Goal: Submit feedback/report problem

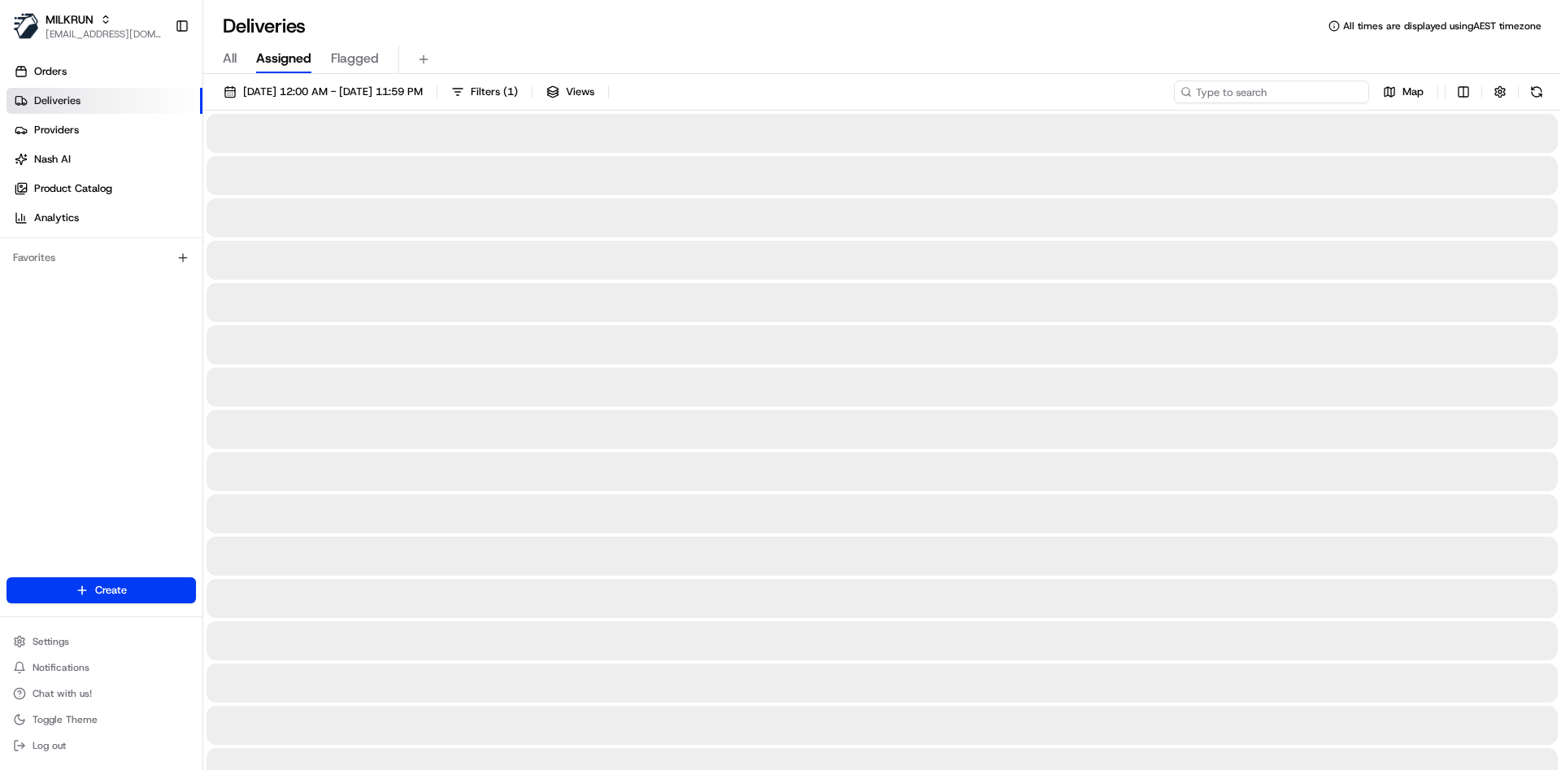
click at [1349, 89] on input at bounding box center [1271, 91] width 195 height 23
paste input "9e1cb61e-22ef-44c1-9009-460877e42a99"
type input "9e1cb61e-22ef-44c1-9009-460877e42a99"
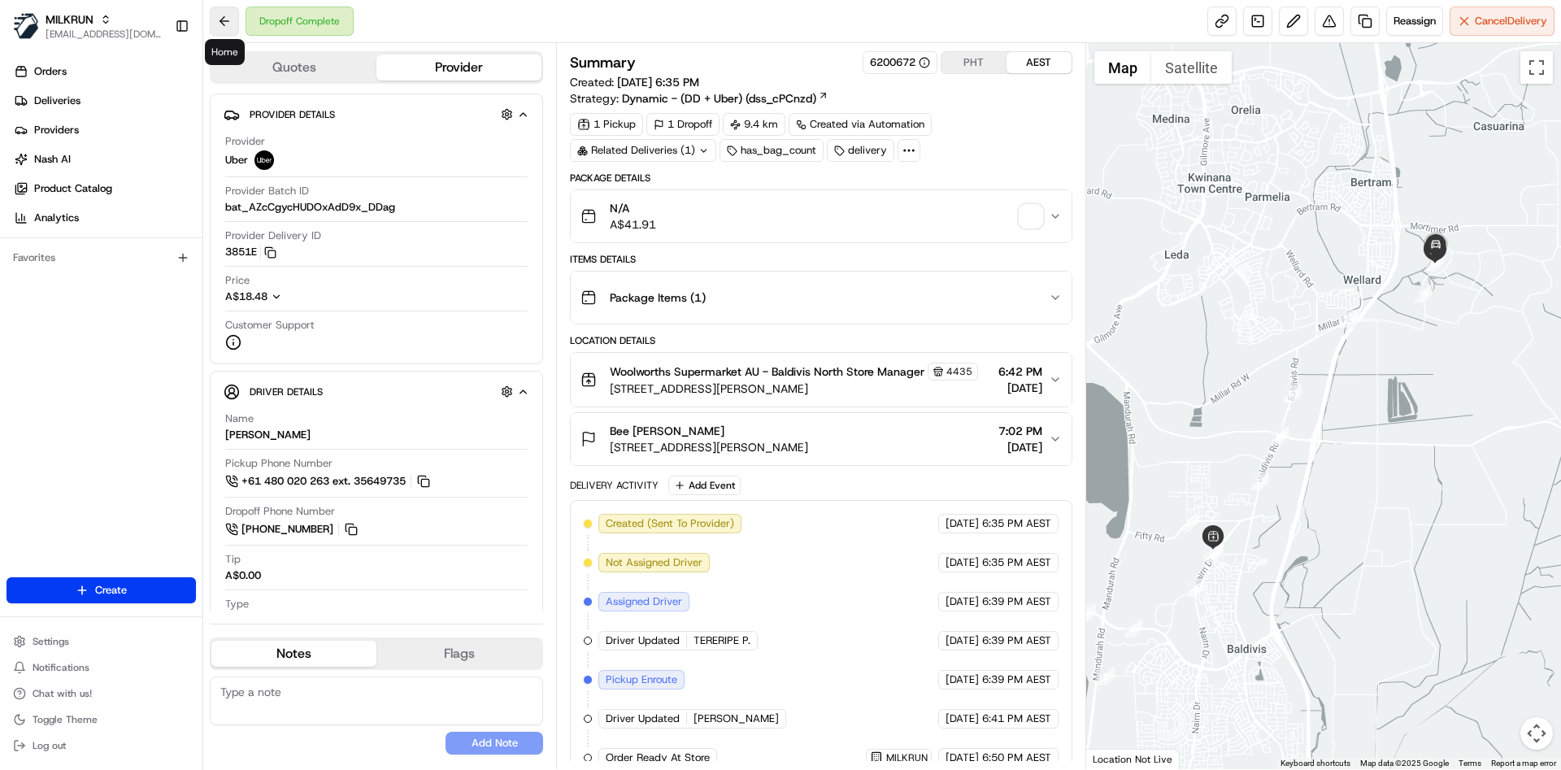
click at [220, 20] on button at bounding box center [224, 21] width 29 height 29
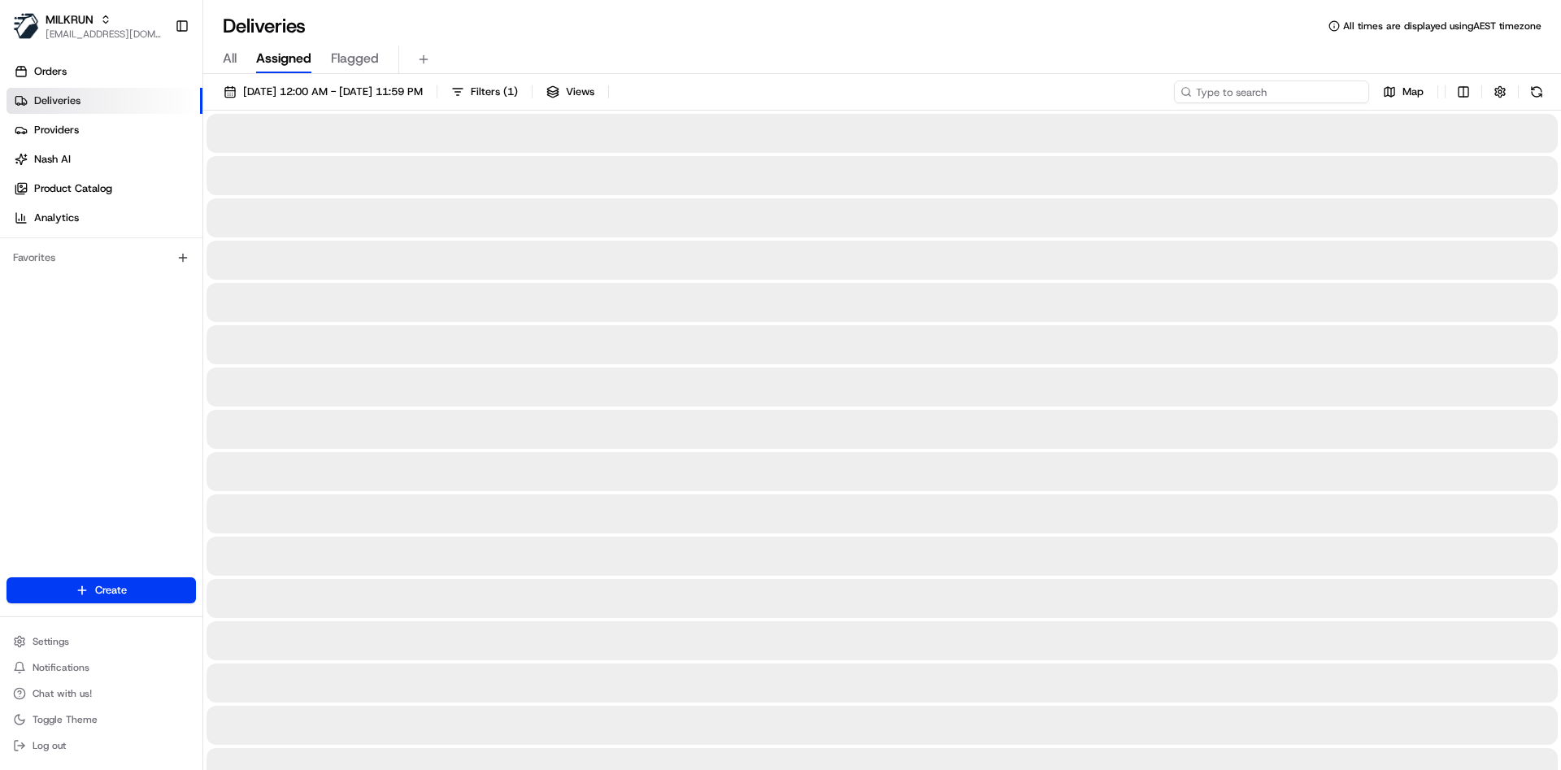
click at [1299, 89] on input at bounding box center [1271, 91] width 195 height 23
paste input "9e1cb61e-22ef-44c1-9009-460877e42a99"
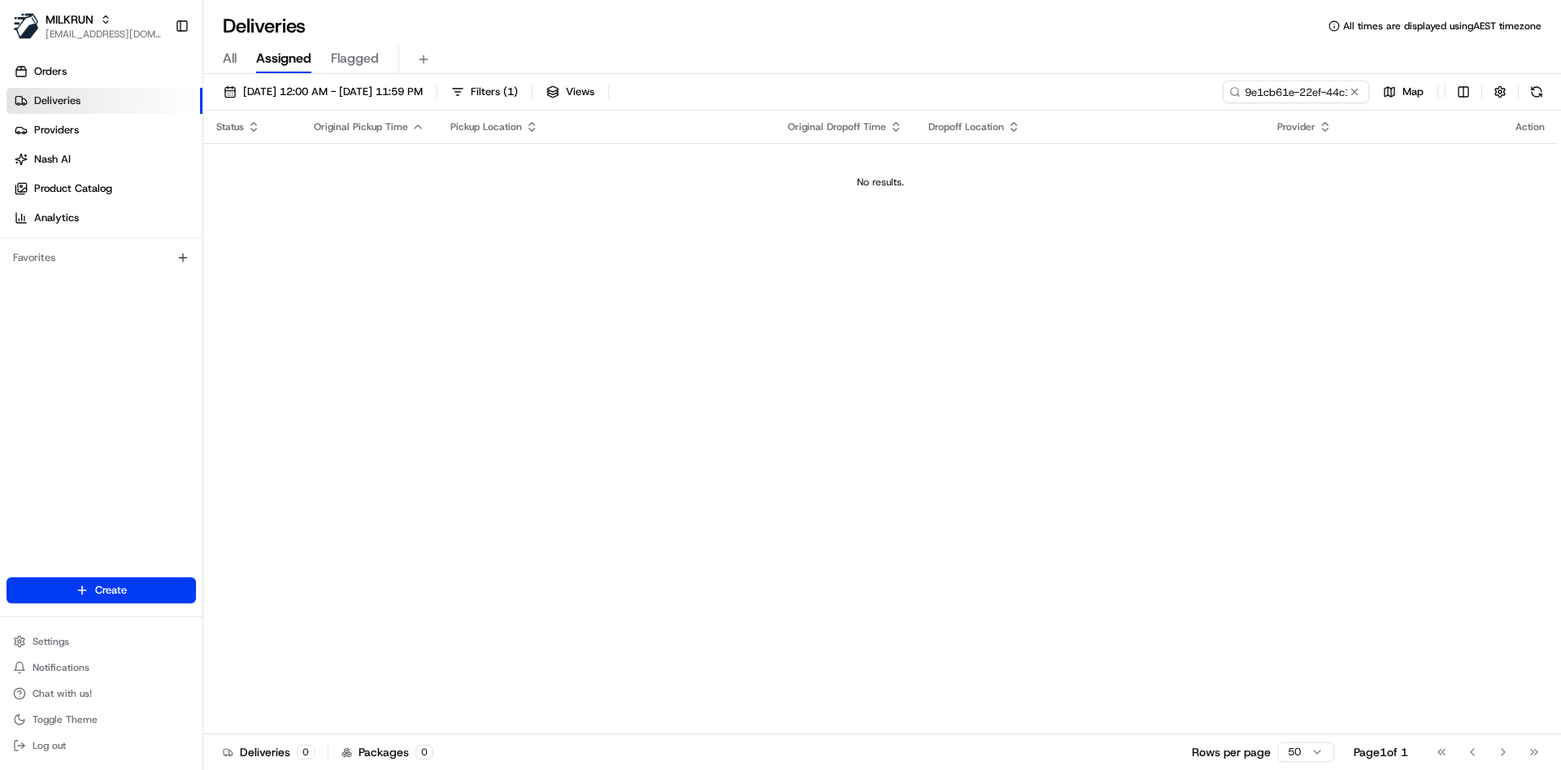
click at [1229, 78] on div "22/08/2025 12:00 AM - 22/08/2025 11:59 PM Filters ( 1 ) Views 9e1cb61e-22ef-44c…" at bounding box center [881, 423] width 1357 height 699
click at [1281, 85] on input "9e1cb61e-22ef-44c1-9009-460877e42a99" at bounding box center [1271, 91] width 195 height 23
paste input "778820b4-84d9-4e54-958f-d56d5c7c7463"
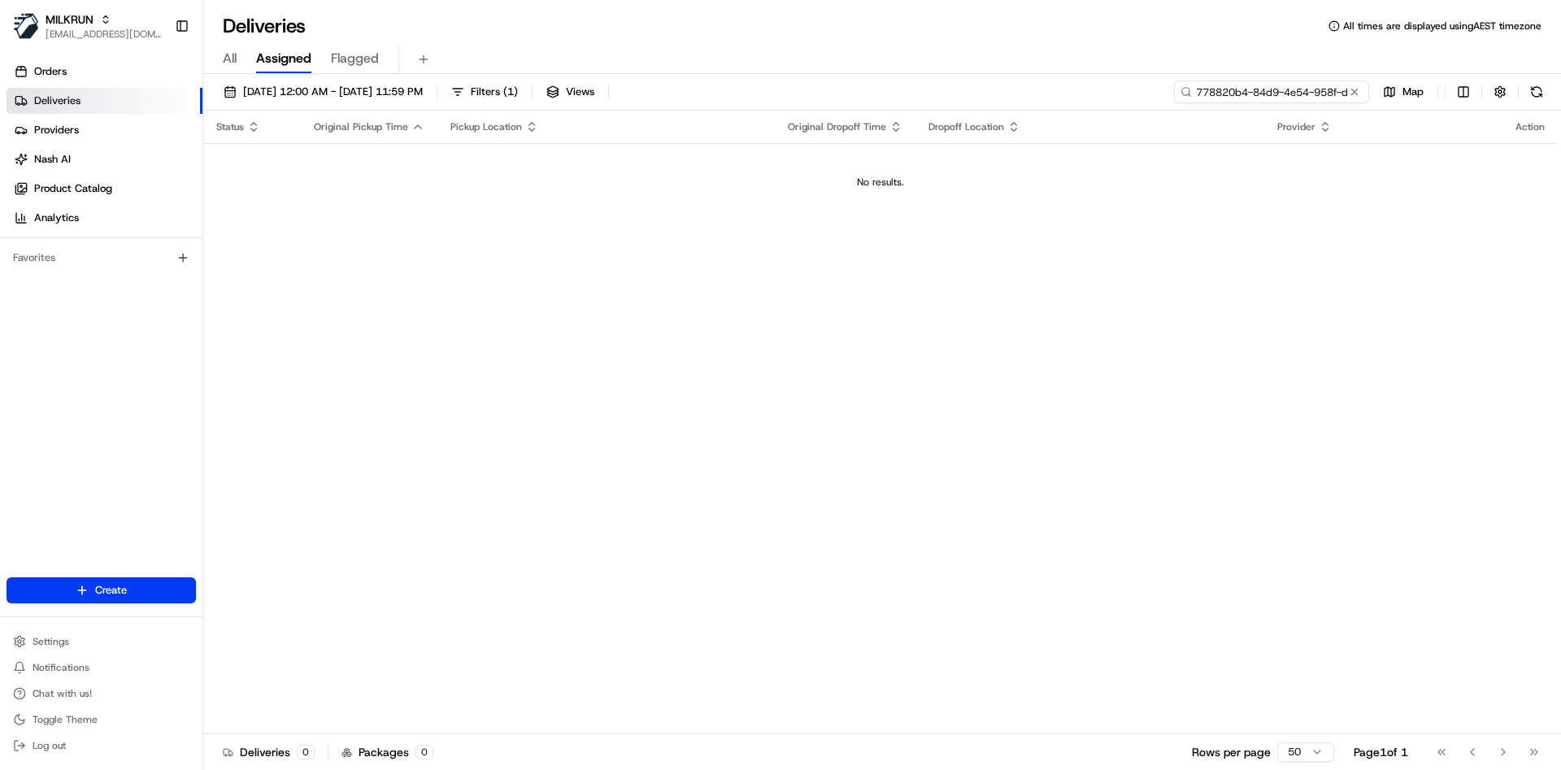
scroll to position [0, 80]
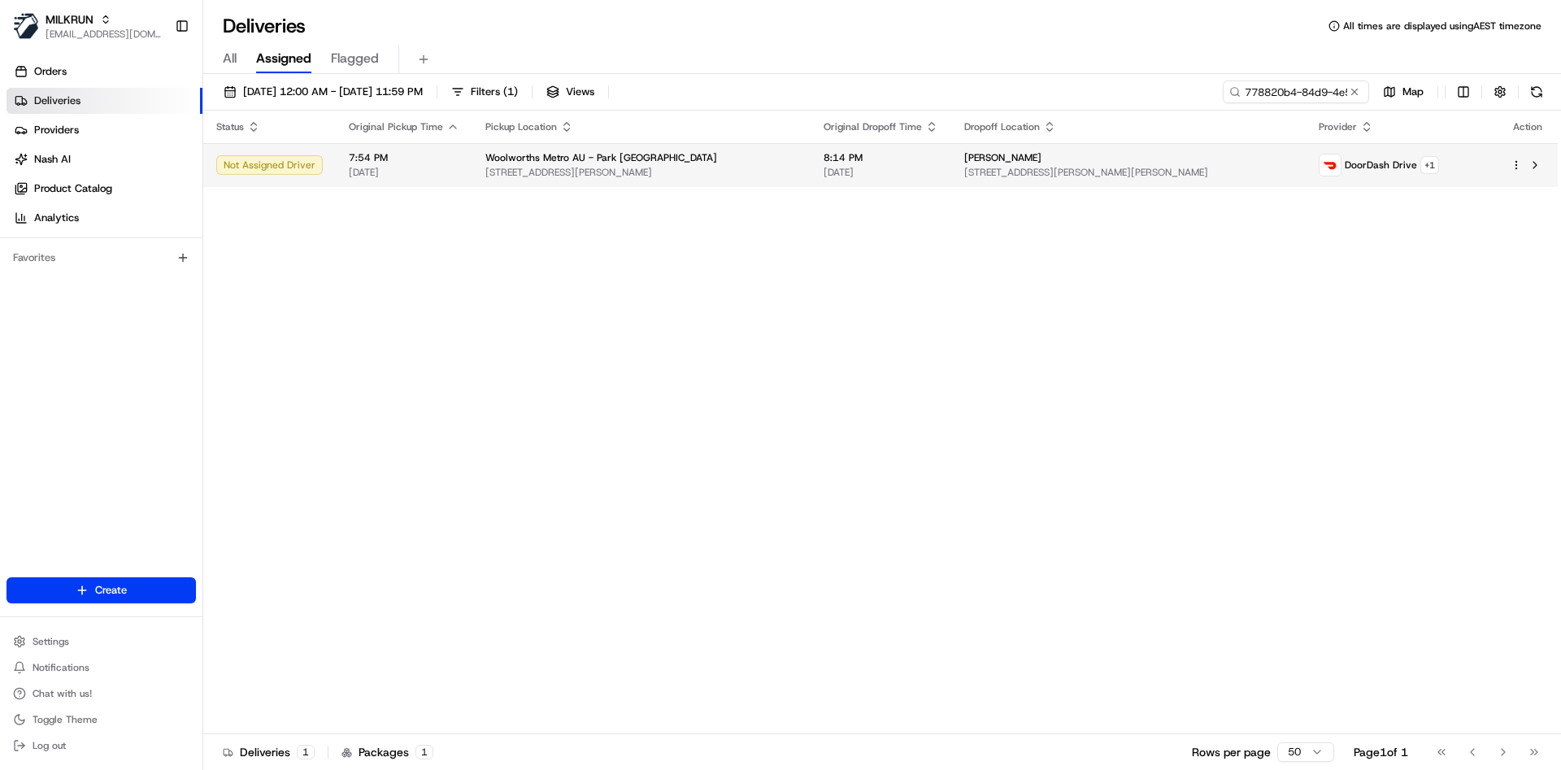
click at [1470, 162] on div "DoorDash Drive + 1" at bounding box center [1401, 165] width 166 height 23
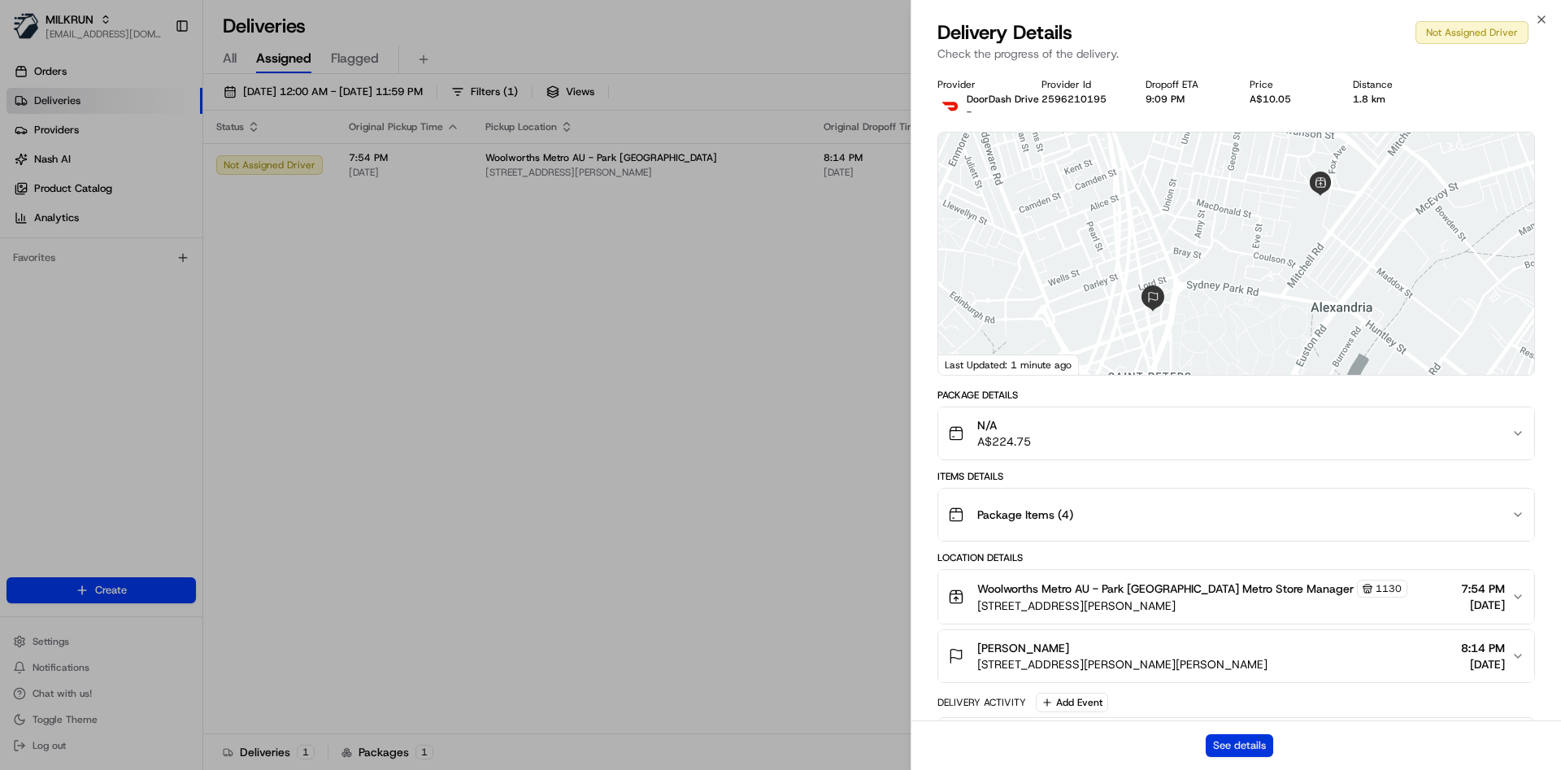
click at [1217, 751] on button "See details" at bounding box center [1238, 745] width 67 height 23
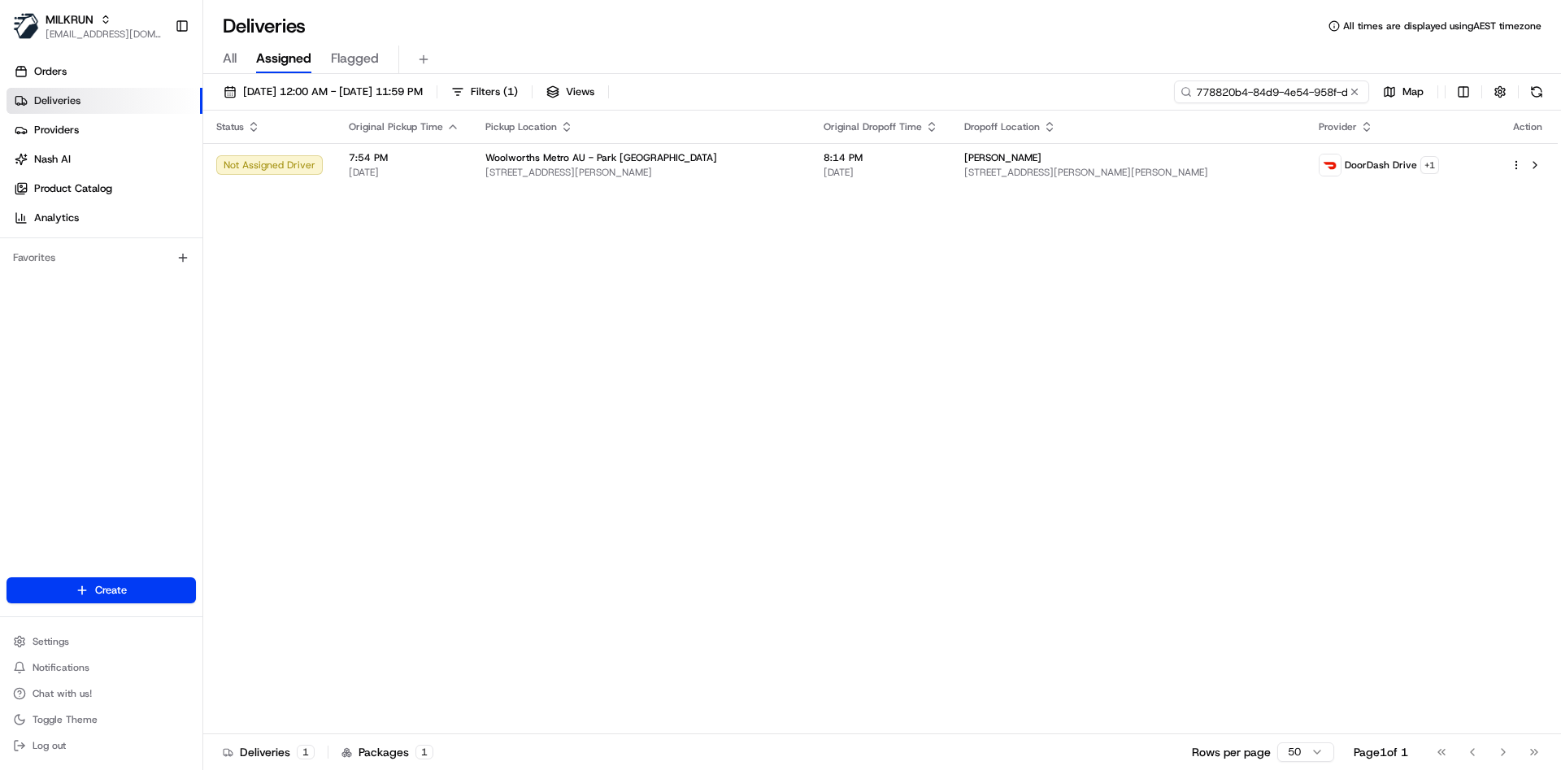
click at [1249, 85] on input "778820b4-84d9-4e54-958f-d56d5c7c7463" at bounding box center [1271, 91] width 195 height 23
paste input "4743cfdf-cb99-4486-b8e9-a7bbb7b79ab0"
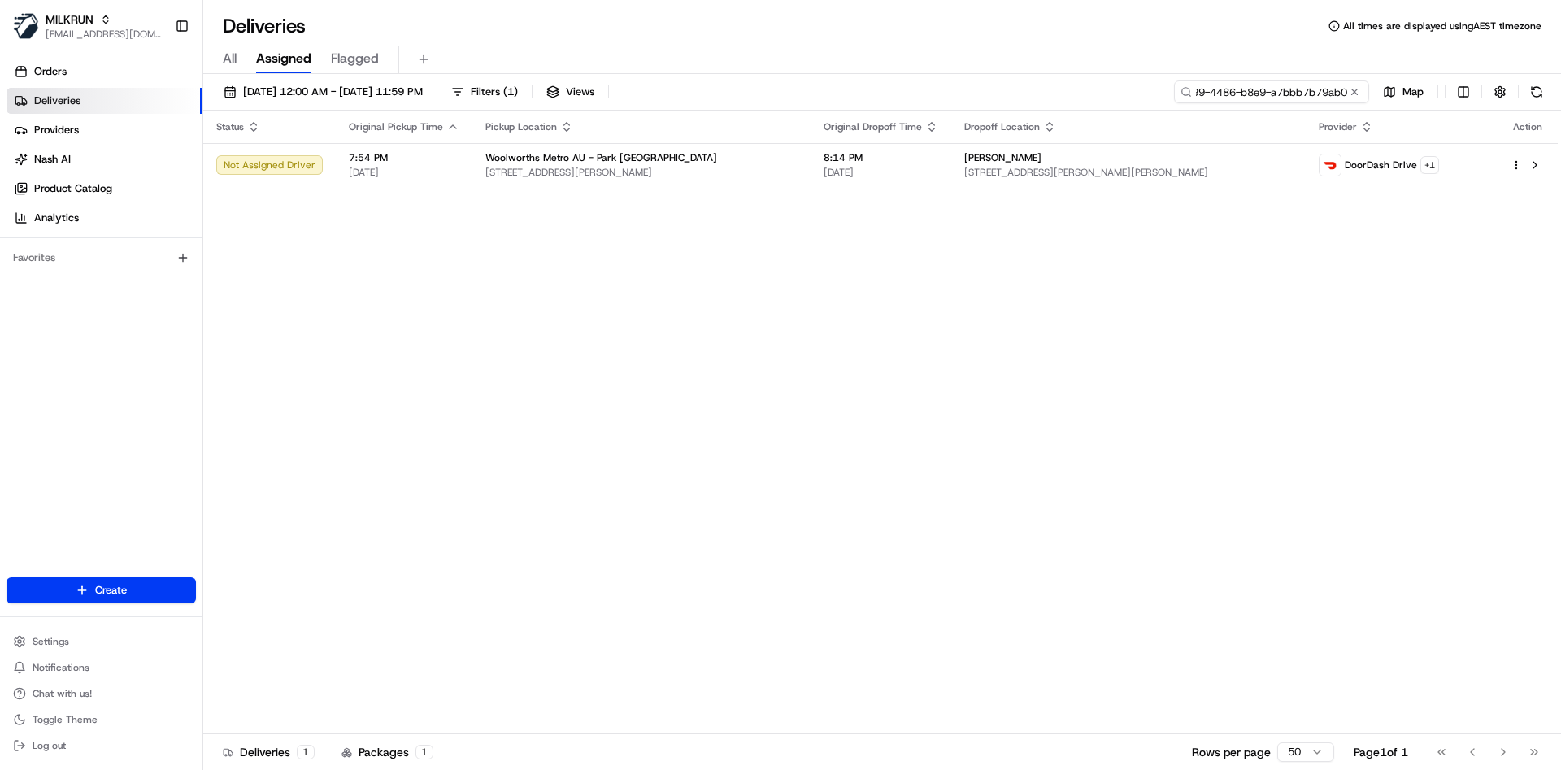
type input "4743cfdf-cb99-4486-b8e9-a7bbb7b79ab0"
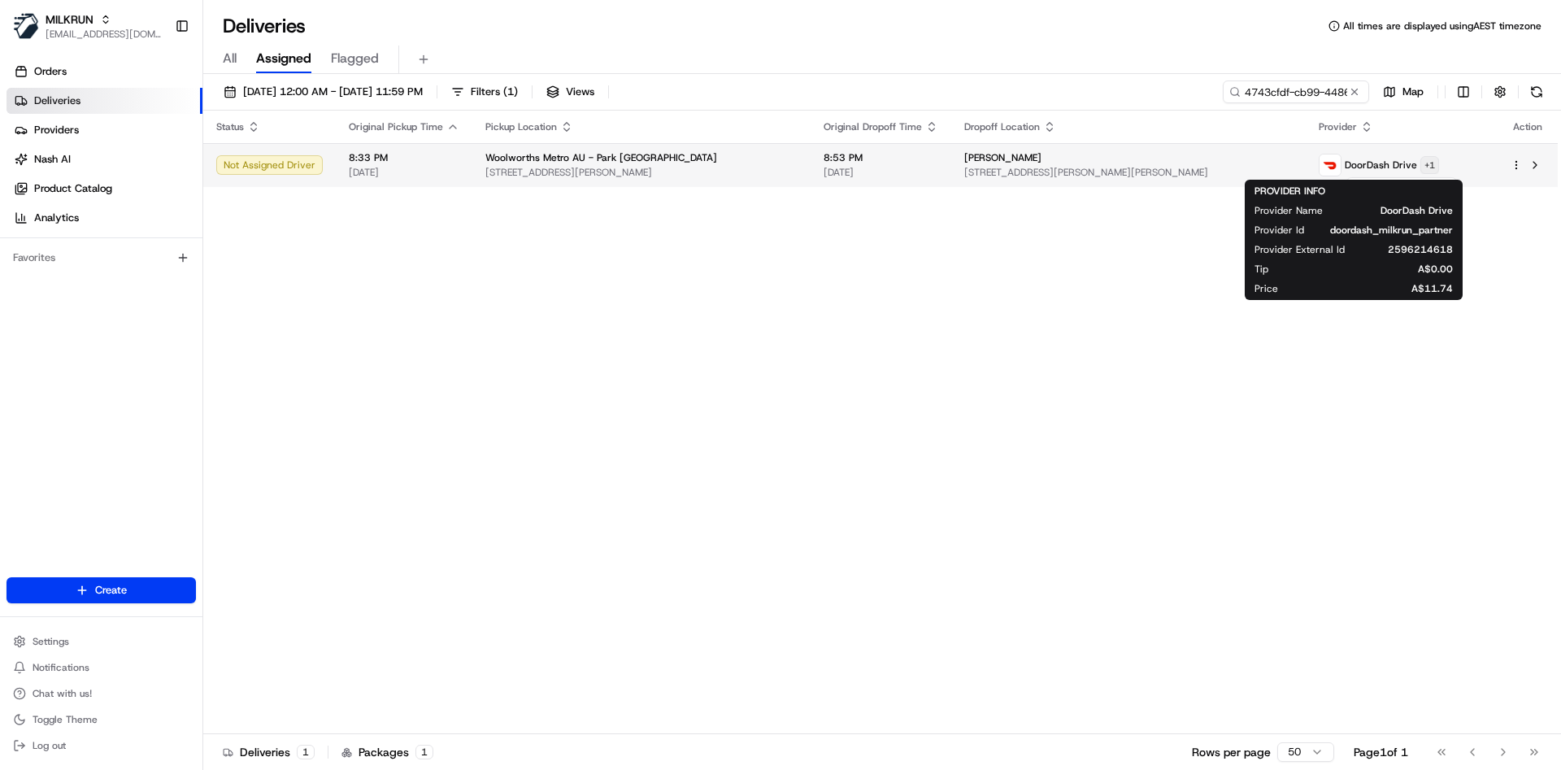
click at [1408, 167] on html "MILKRUN atariq@woolworths.com.au Toggle Sidebar Orders Deliveries Providers Nas…" at bounding box center [780, 385] width 1561 height 770
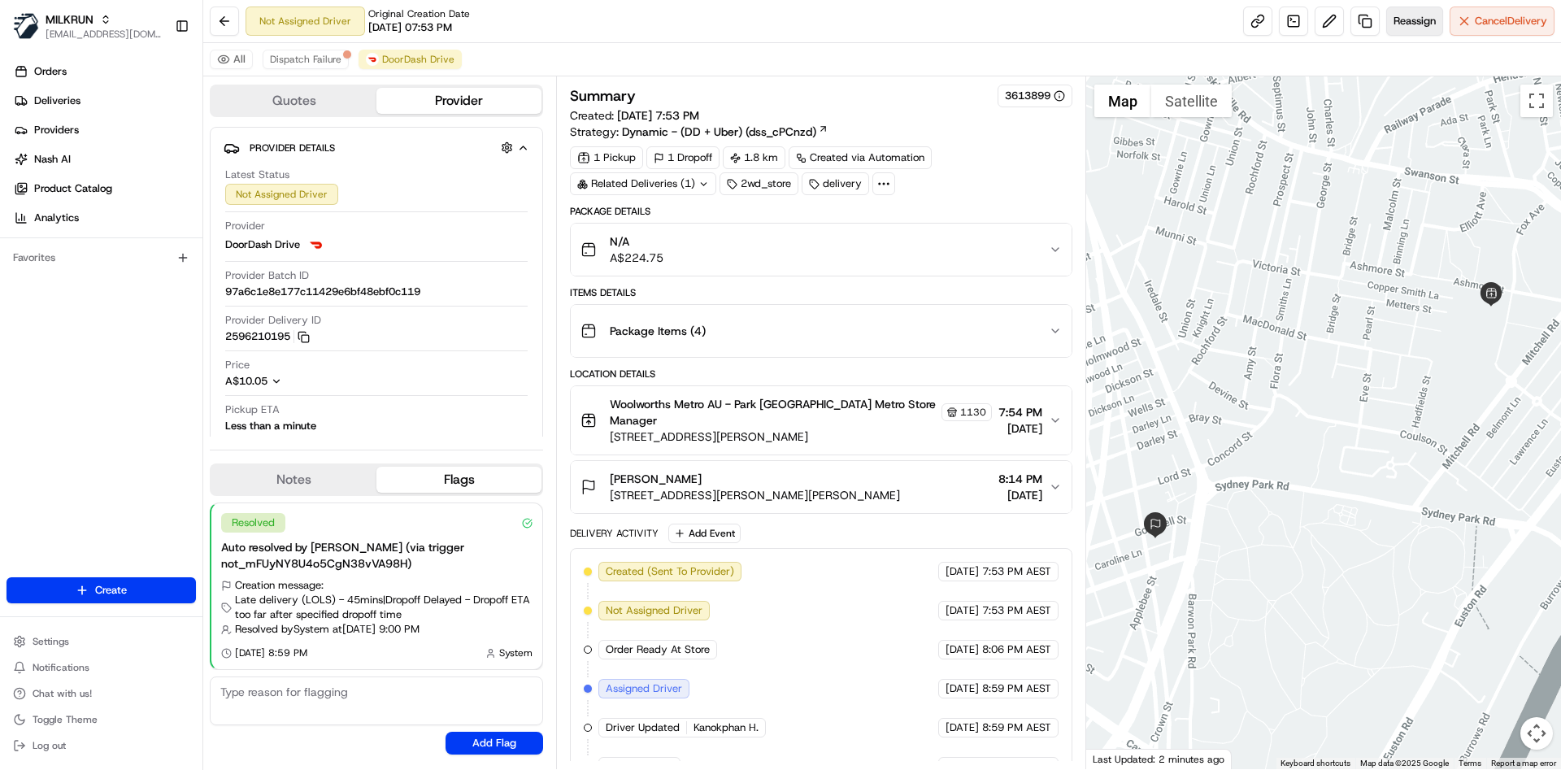
click at [1402, 20] on span "Reassign" at bounding box center [1414, 21] width 42 height 15
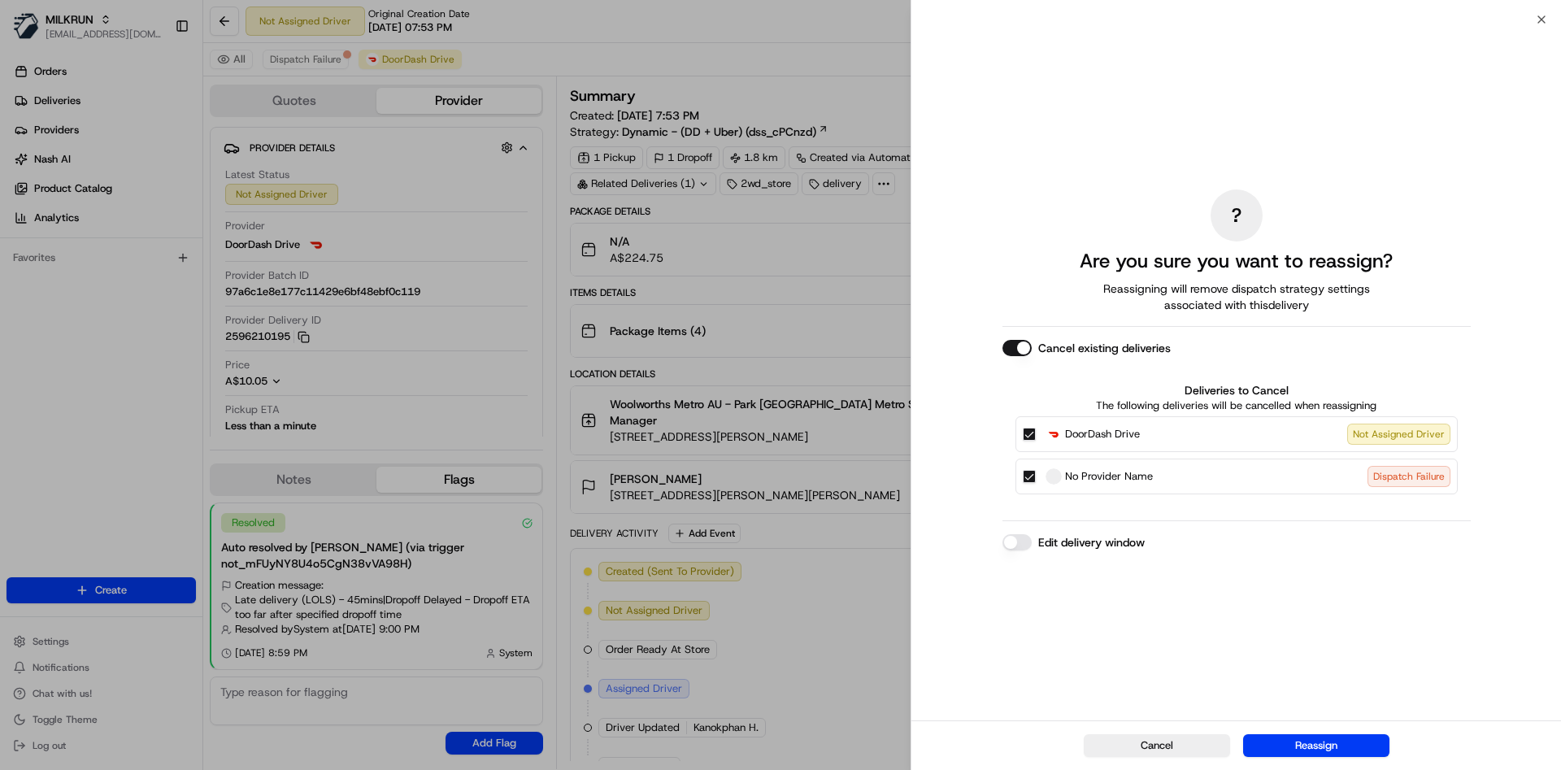
click at [1031, 429] on button "DoorDash Drive Not Assigned Driver" at bounding box center [1028, 434] width 13 height 13
click at [1030, 480] on button "No Provider Name Dispatch Failure" at bounding box center [1028, 476] width 13 height 13
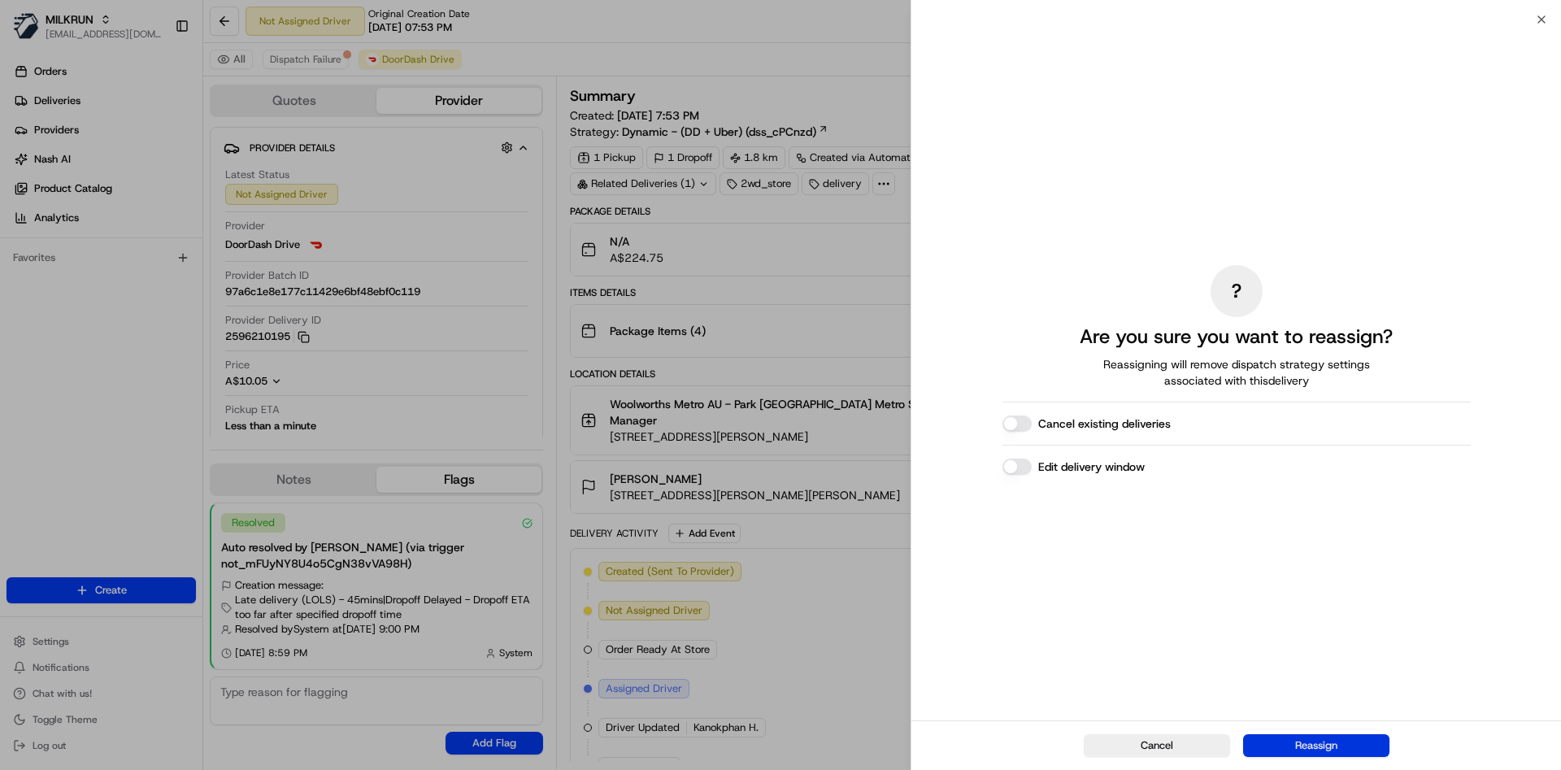
click at [1284, 744] on button "Reassign" at bounding box center [1316, 745] width 146 height 23
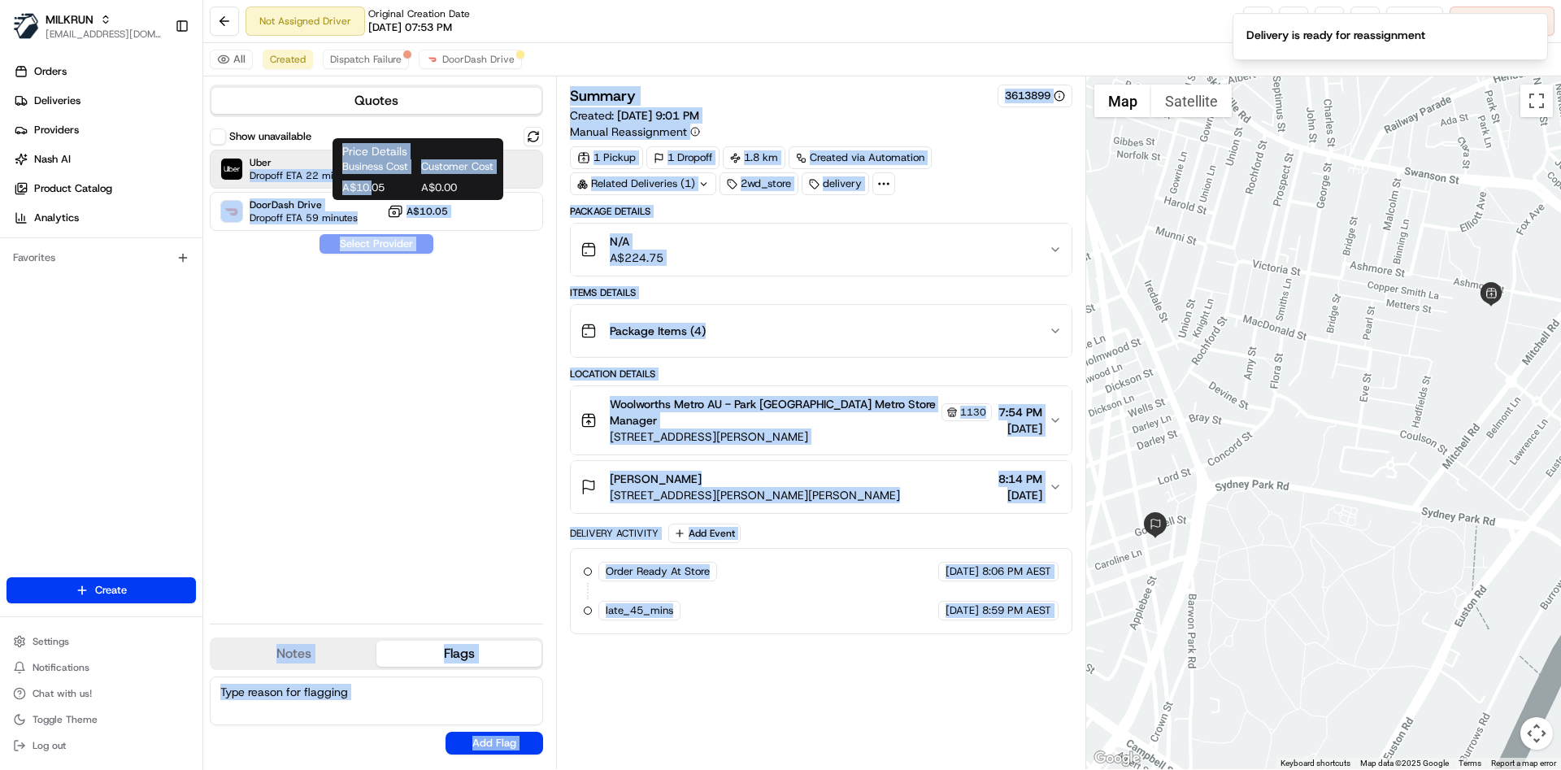
drag, startPoint x: 376, startPoint y: 180, endPoint x: 290, endPoint y: 161, distance: 88.3
click at [290, 161] on body "MILKRUN atariq@woolworths.com.au Toggle Sidebar Orders Deliveries Providers Nas…" at bounding box center [780, 385] width 1561 height 770
click at [290, 161] on span "Uber" at bounding box center [304, 162] width 108 height 13
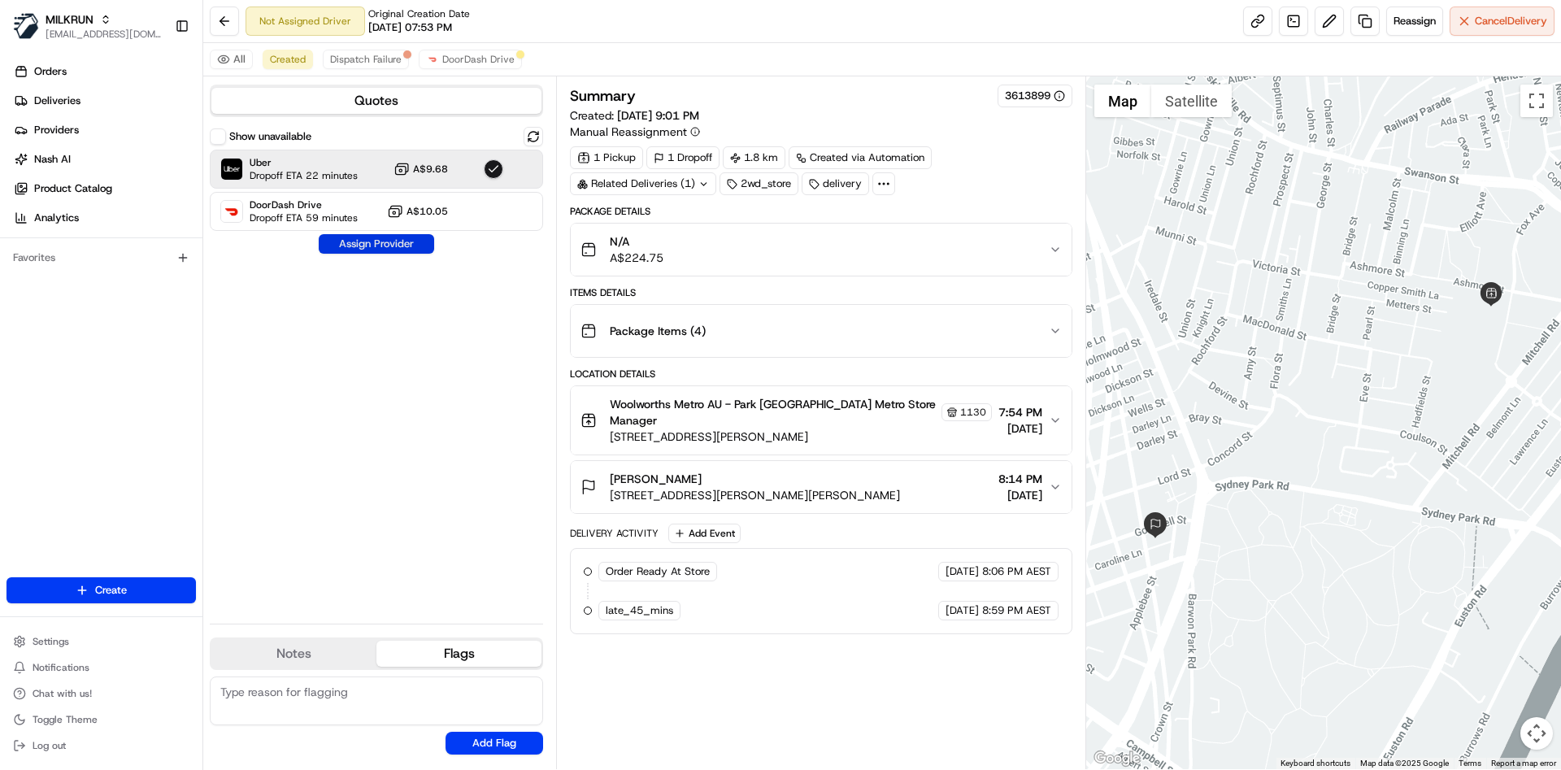
click at [405, 245] on button "Assign Provider" at bounding box center [376, 244] width 115 height 20
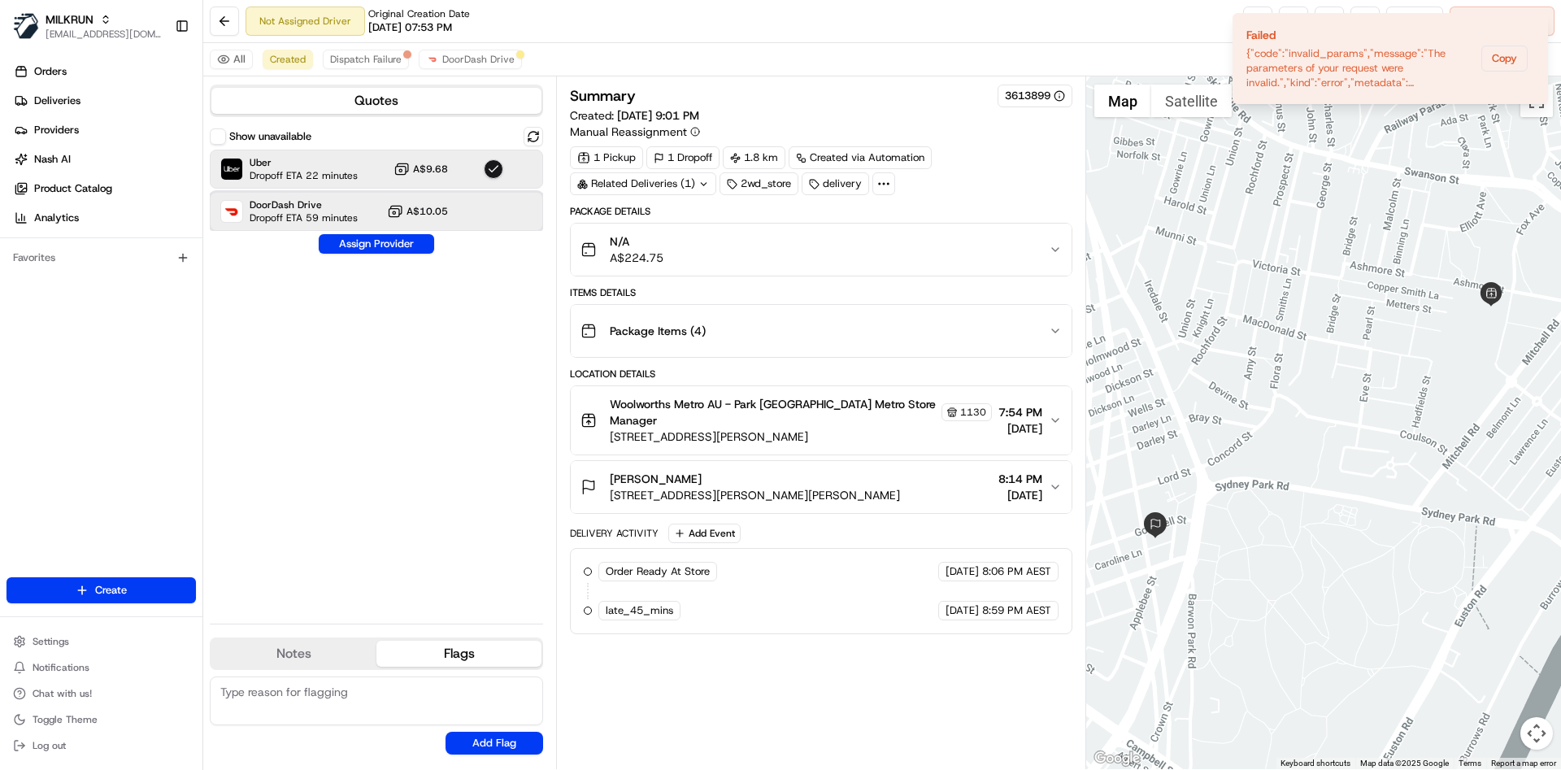
click at [312, 198] on span "DoorDash Drive" at bounding box center [304, 204] width 108 height 13
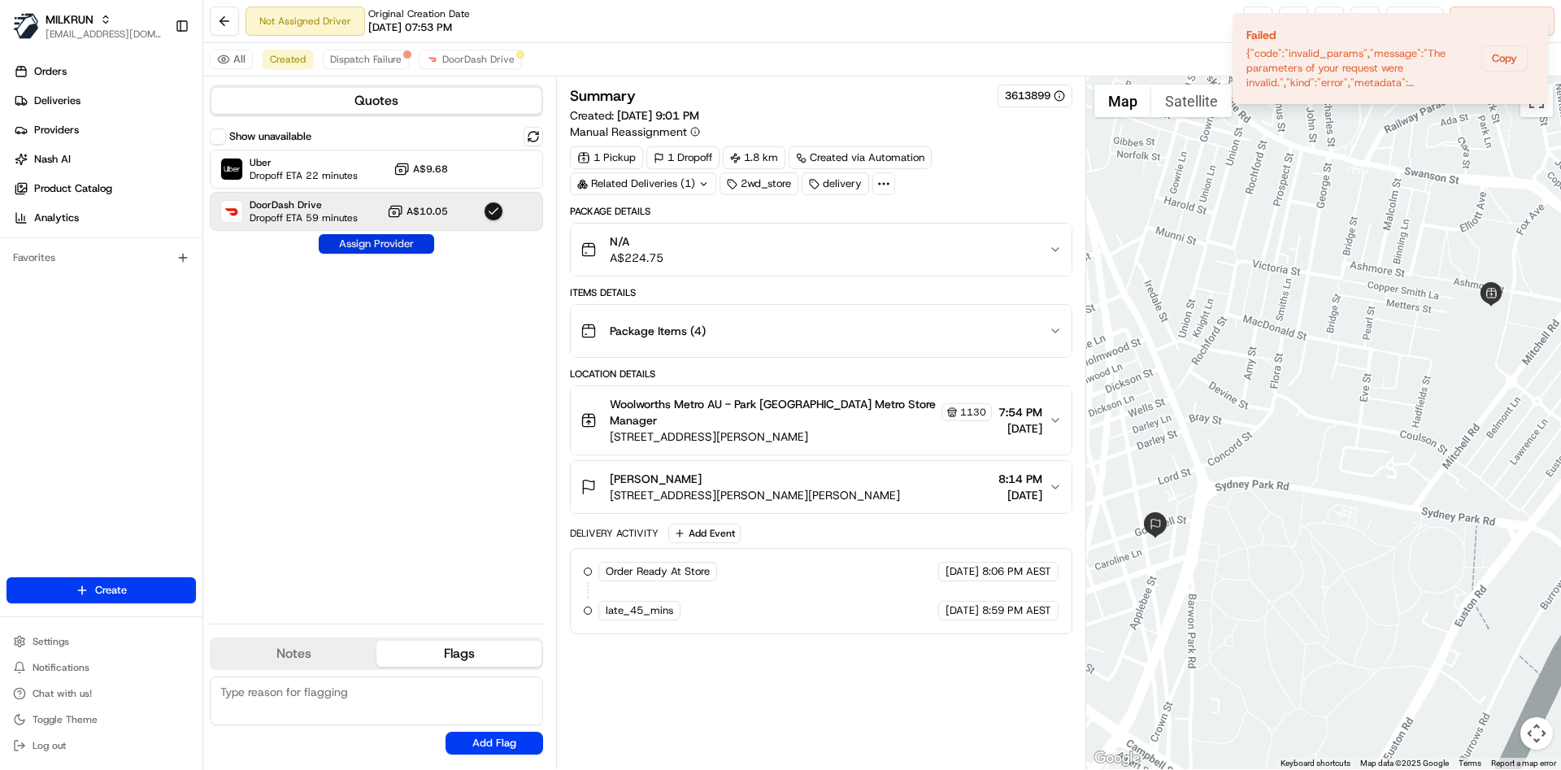
click at [376, 250] on button "Assign Provider" at bounding box center [376, 244] width 115 height 20
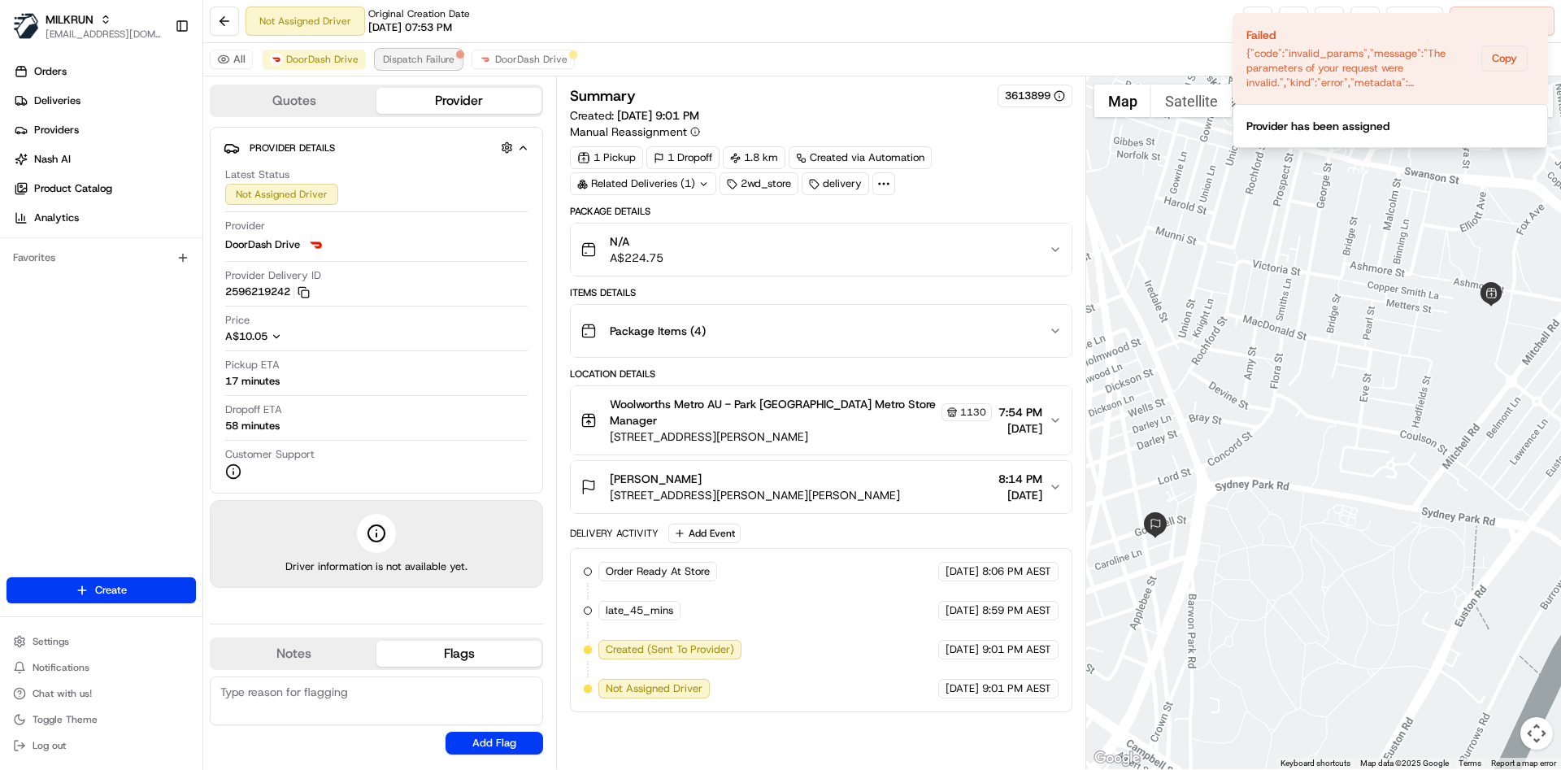
click at [421, 59] on span "Dispatch Failure" at bounding box center [419, 59] width 72 height 13
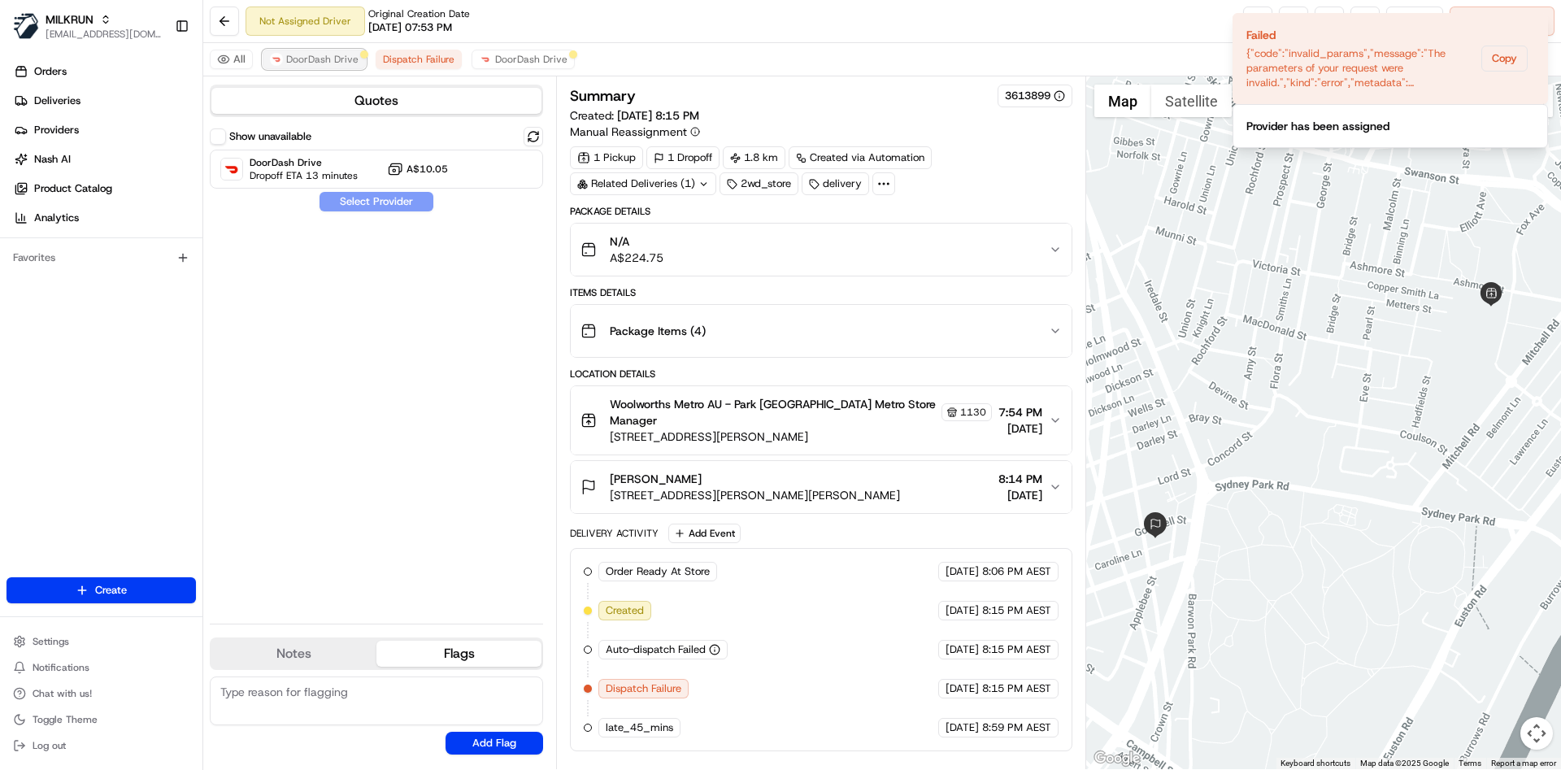
click at [315, 53] on span "DoorDash Drive" at bounding box center [322, 59] width 72 height 13
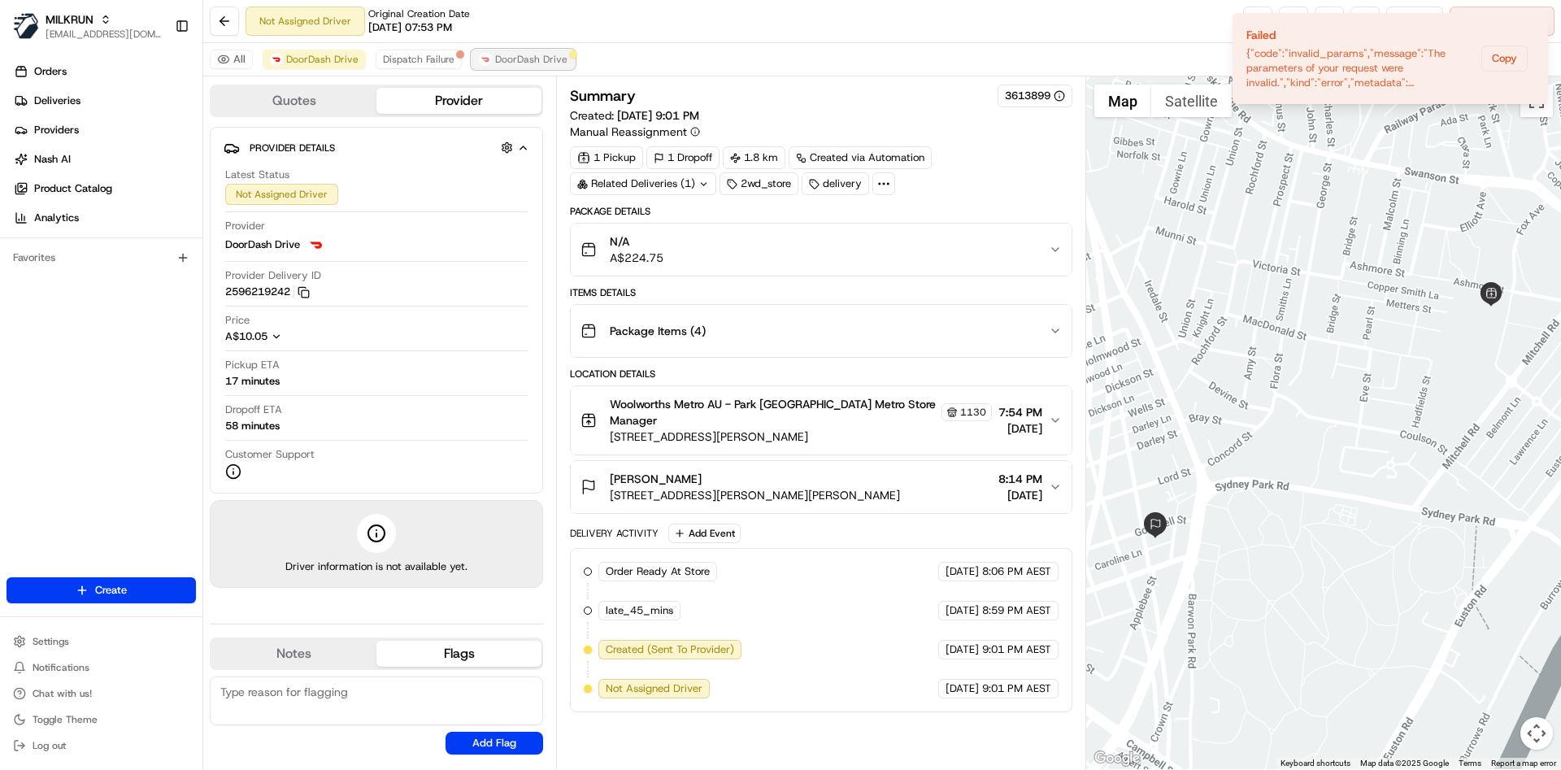
click at [519, 56] on span "DoorDash Drive" at bounding box center [531, 59] width 72 height 13
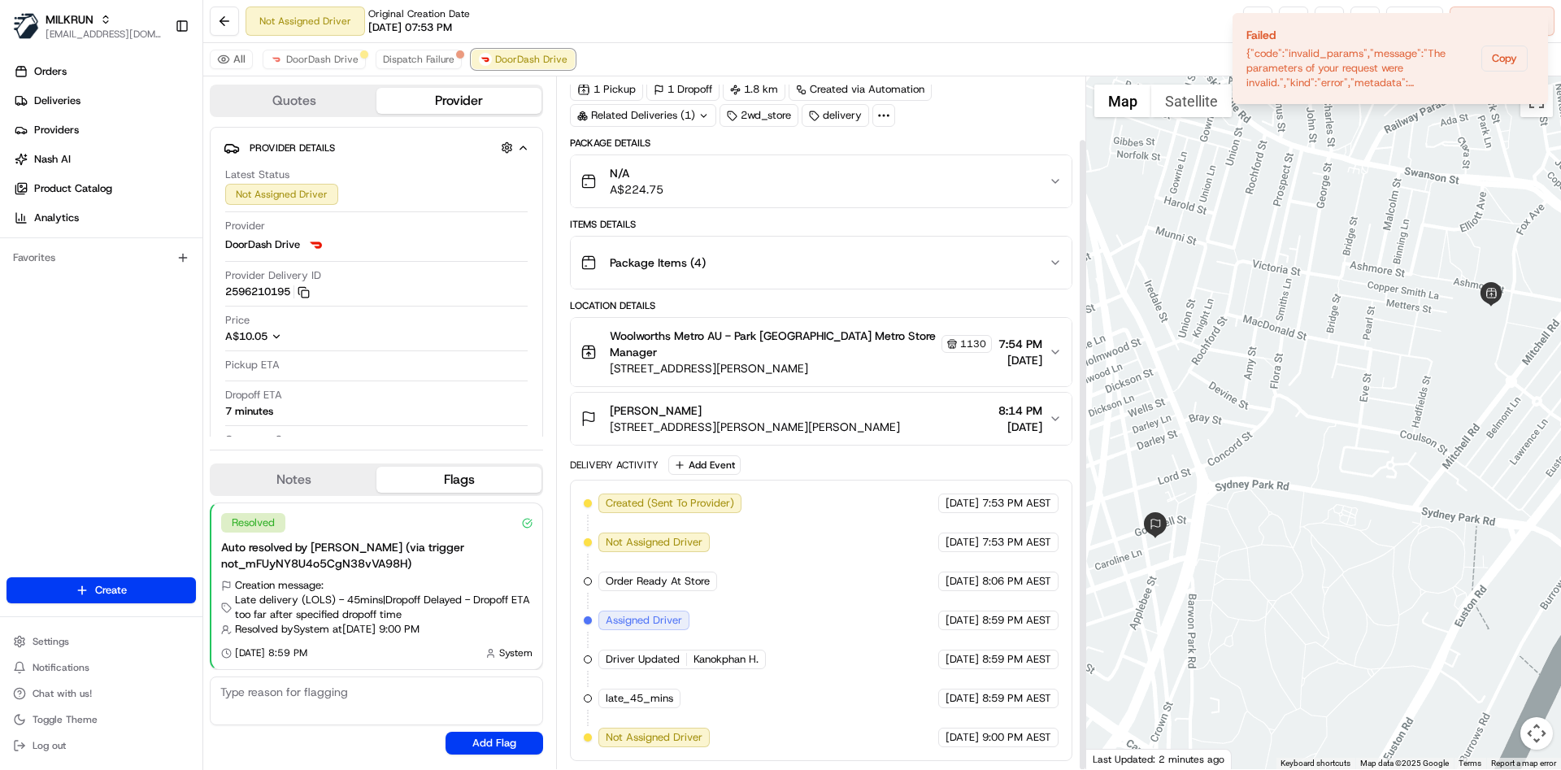
scroll to position [66, 0]
click at [1536, 21] on icon "Notifications (F8)" at bounding box center [1533, 26] width 13 height 13
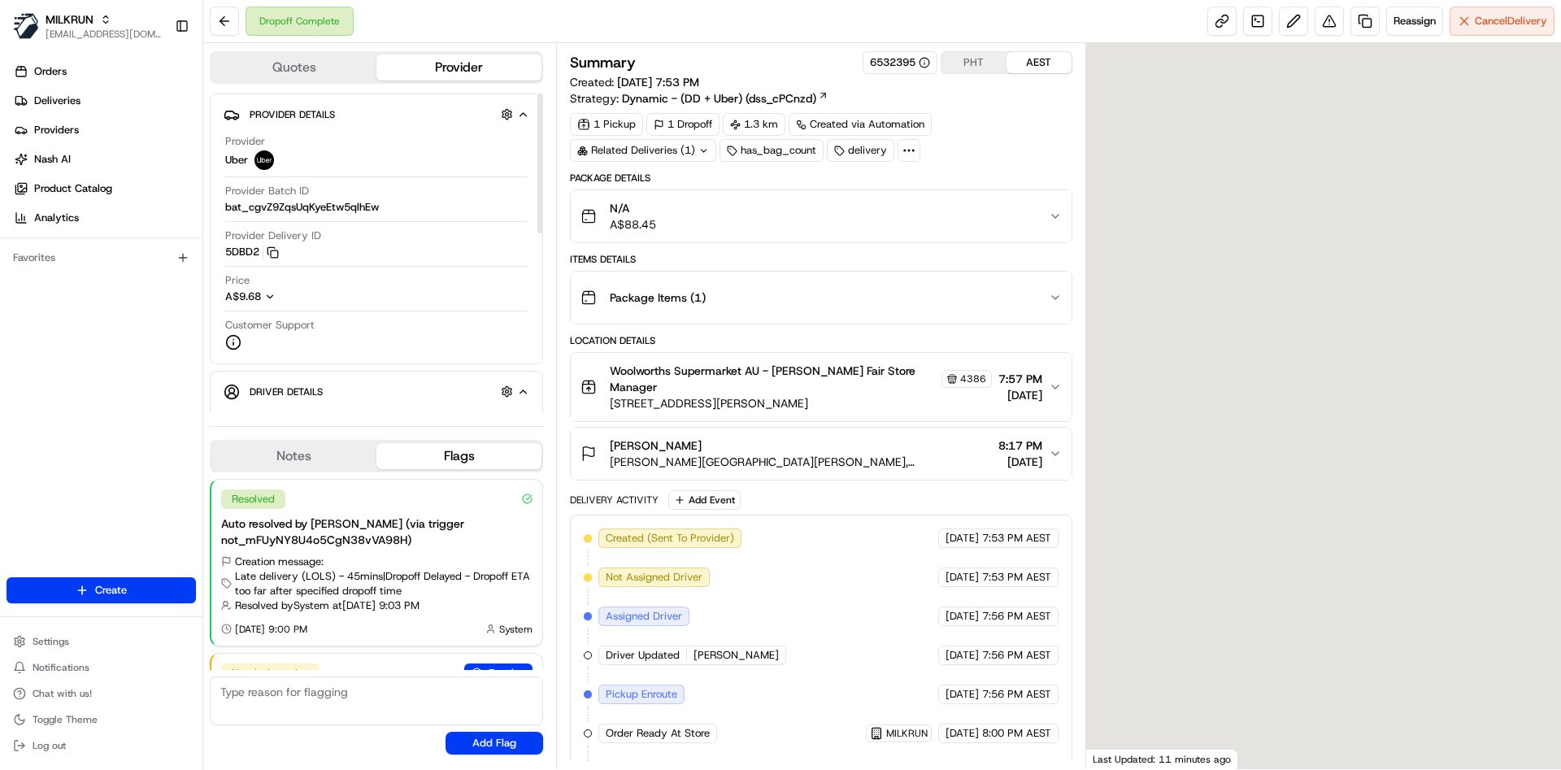
scroll to position [92, 0]
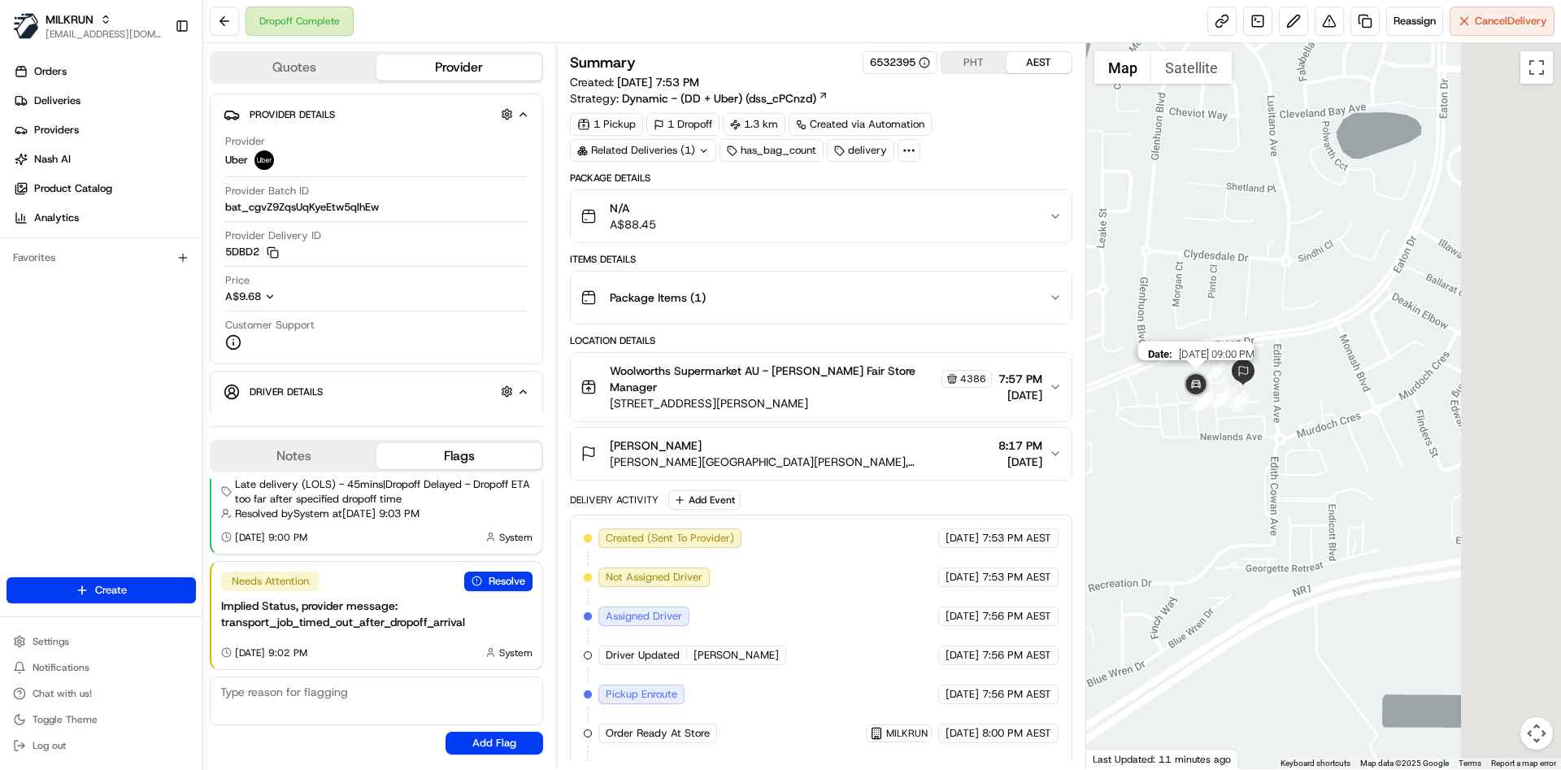
drag, startPoint x: 1357, startPoint y: 383, endPoint x: 1202, endPoint y: 391, distance: 154.6
click at [1202, 391] on img at bounding box center [1195, 385] width 33 height 33
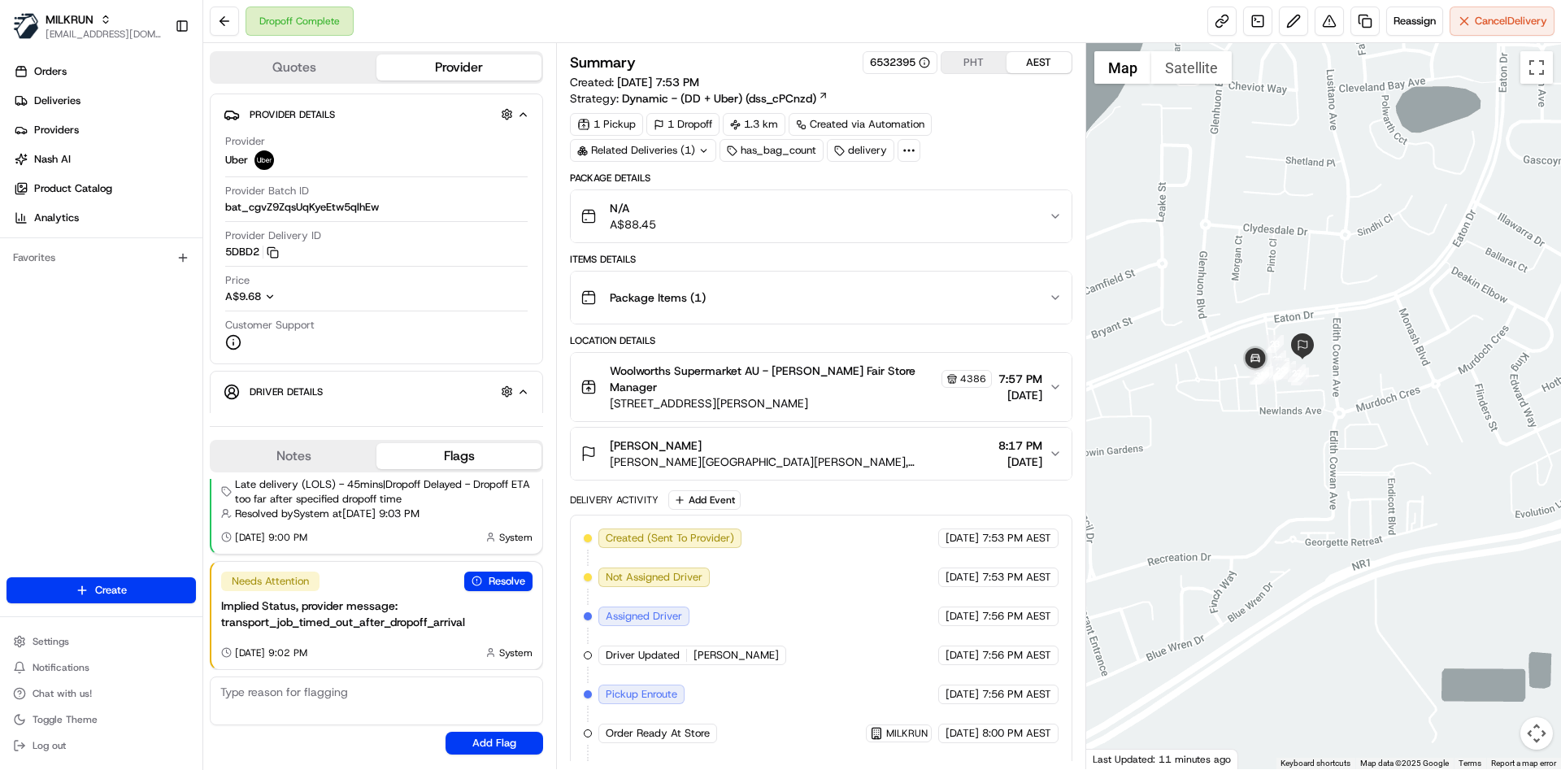
drag, startPoint x: 1186, startPoint y: 406, endPoint x: 1251, endPoint y: 386, distance: 67.9
click at [1251, 386] on div at bounding box center [1323, 406] width 475 height 726
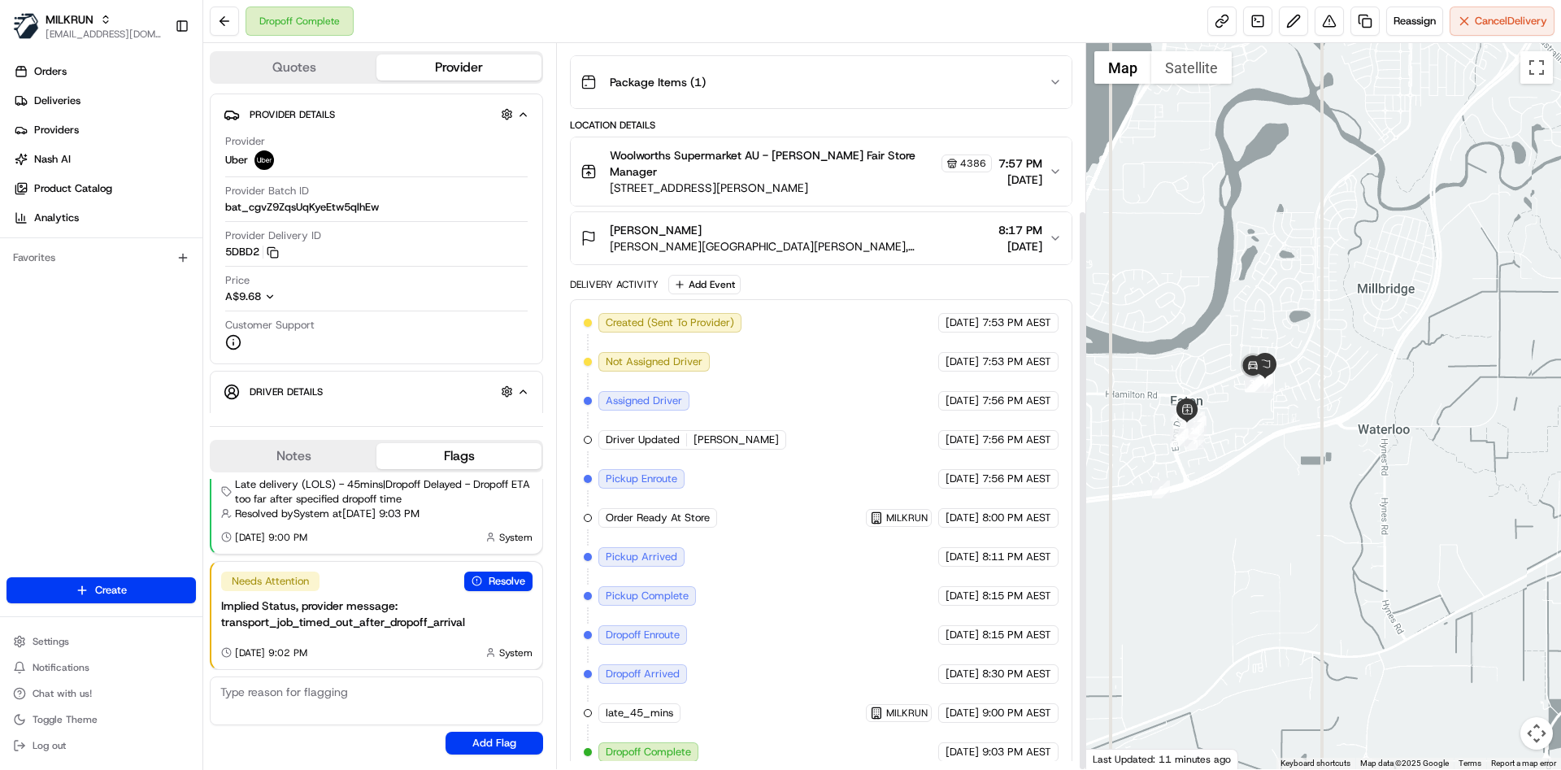
scroll to position [215, 0]
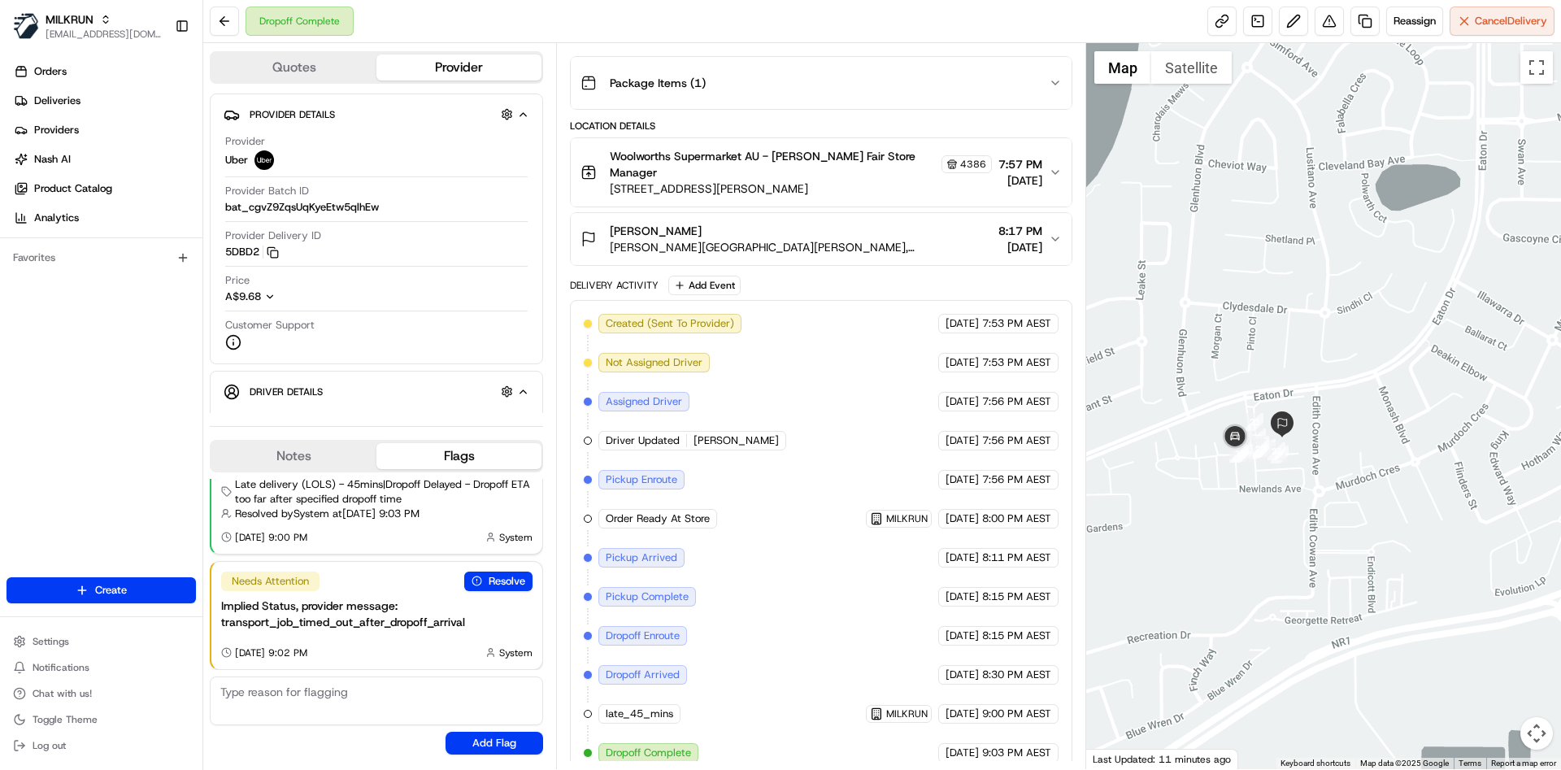
drag, startPoint x: 1168, startPoint y: 428, endPoint x: 1294, endPoint y: 317, distance: 167.6
click at [1294, 317] on div at bounding box center [1323, 406] width 475 height 726
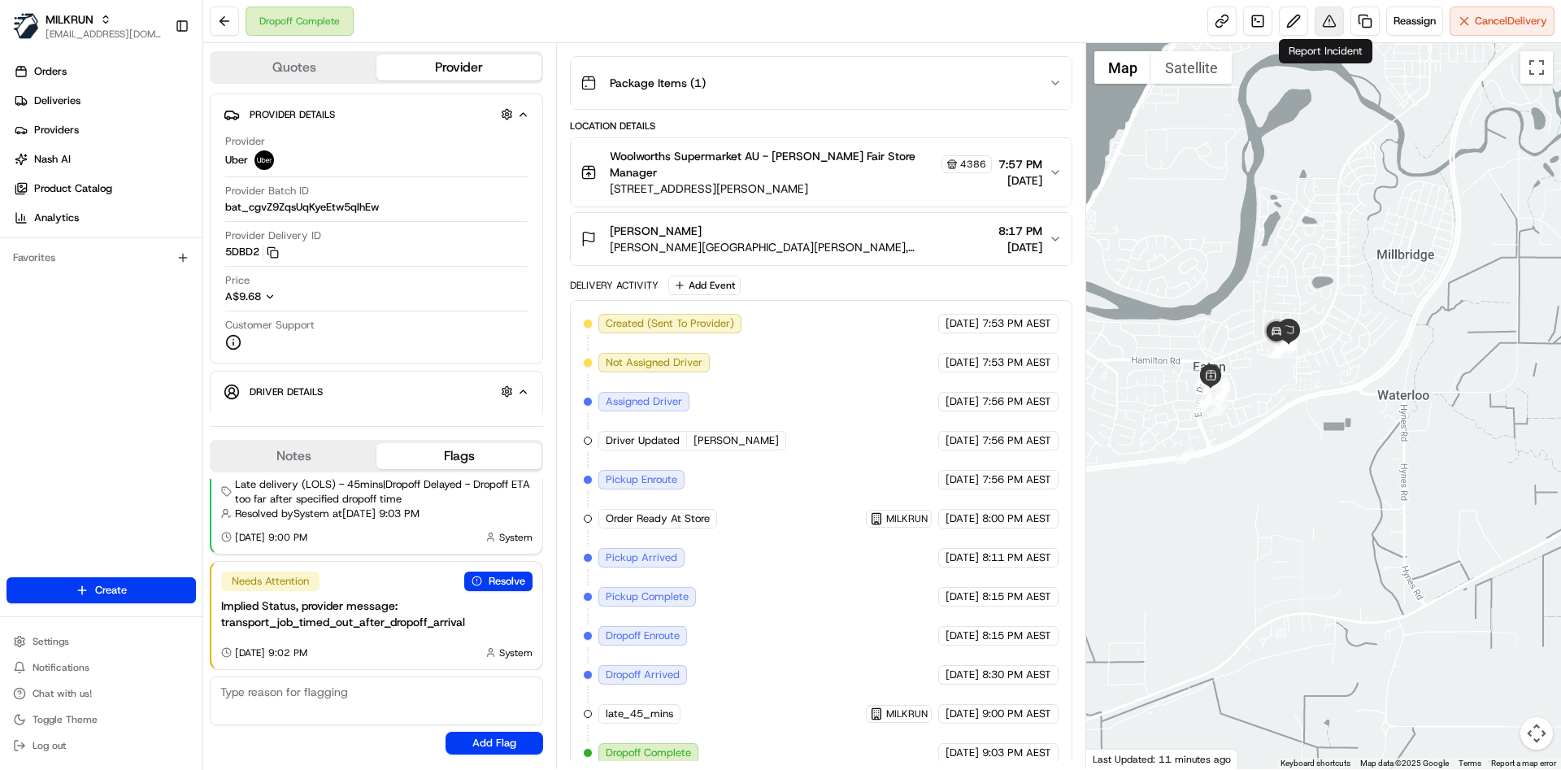
click at [1325, 23] on button at bounding box center [1328, 21] width 29 height 29
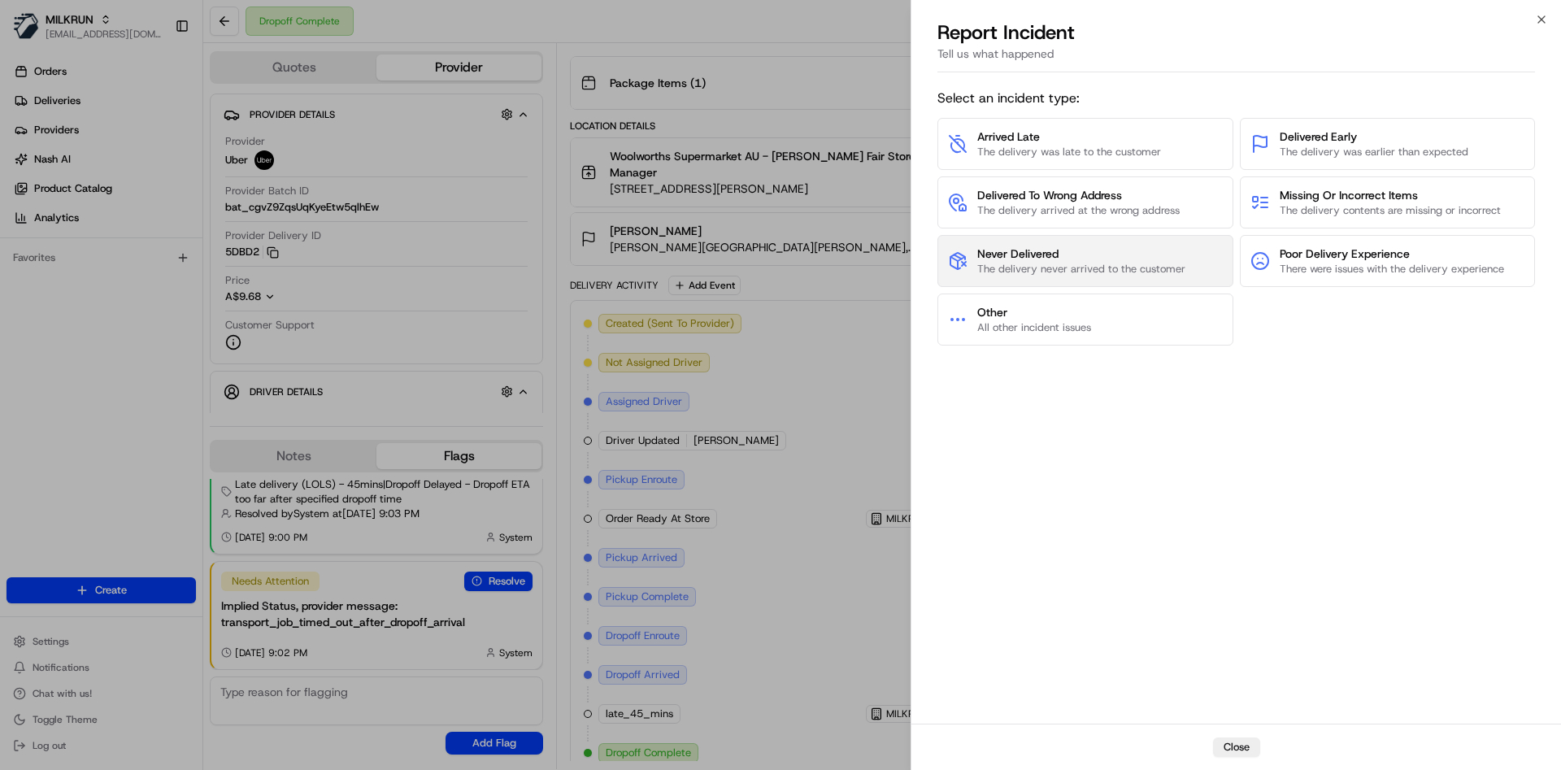
click at [1022, 264] on span "The delivery never arrived to the customer" at bounding box center [1081, 269] width 208 height 15
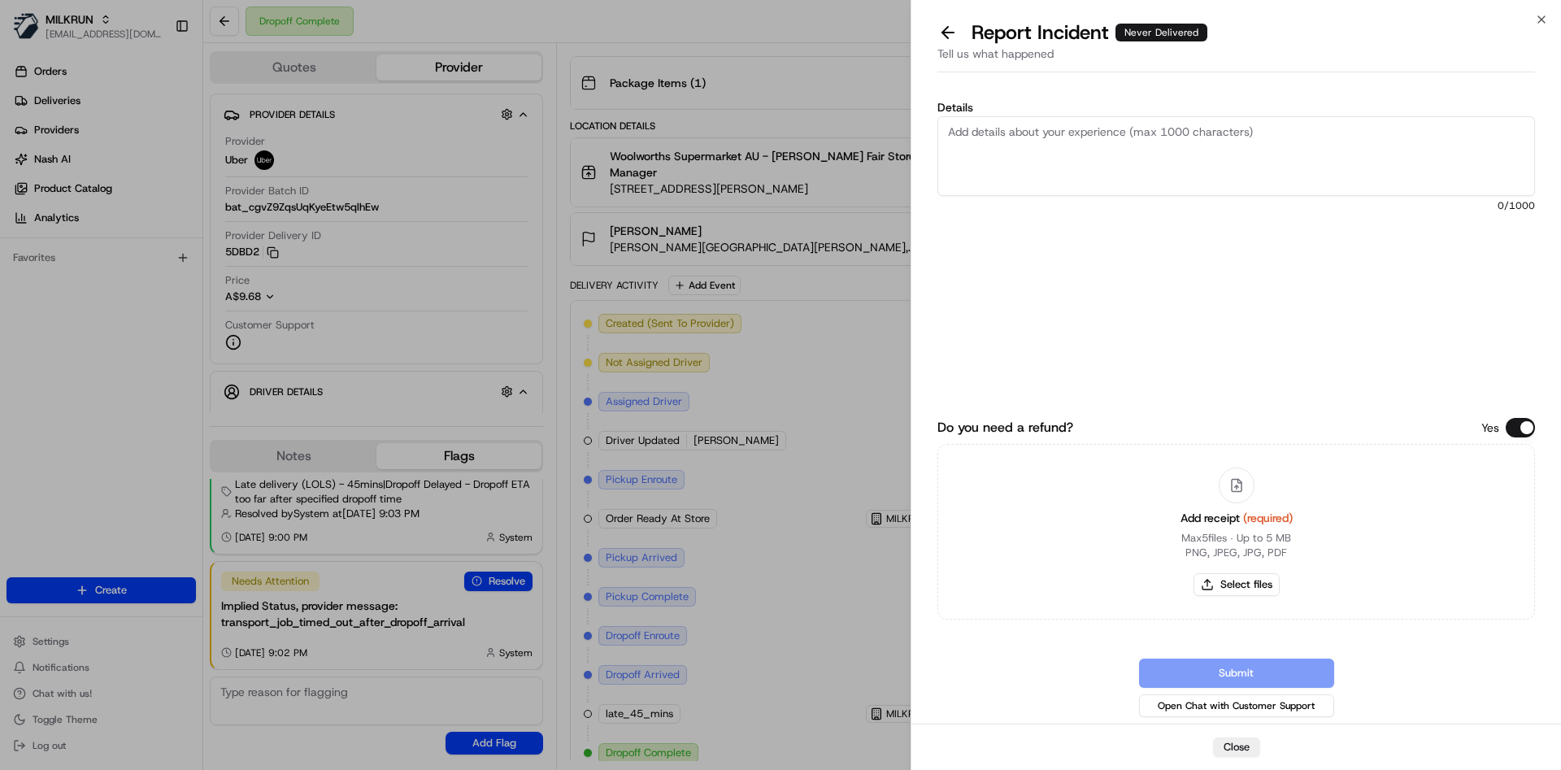
click at [1046, 174] on textarea "Details" at bounding box center [1235, 156] width 597 height 80
type textarea "not delivered"
click at [1231, 588] on button "Select files" at bounding box center [1236, 584] width 86 height 23
type input "C:\fakepath\Screenshot 2025-08-22 211425.png"
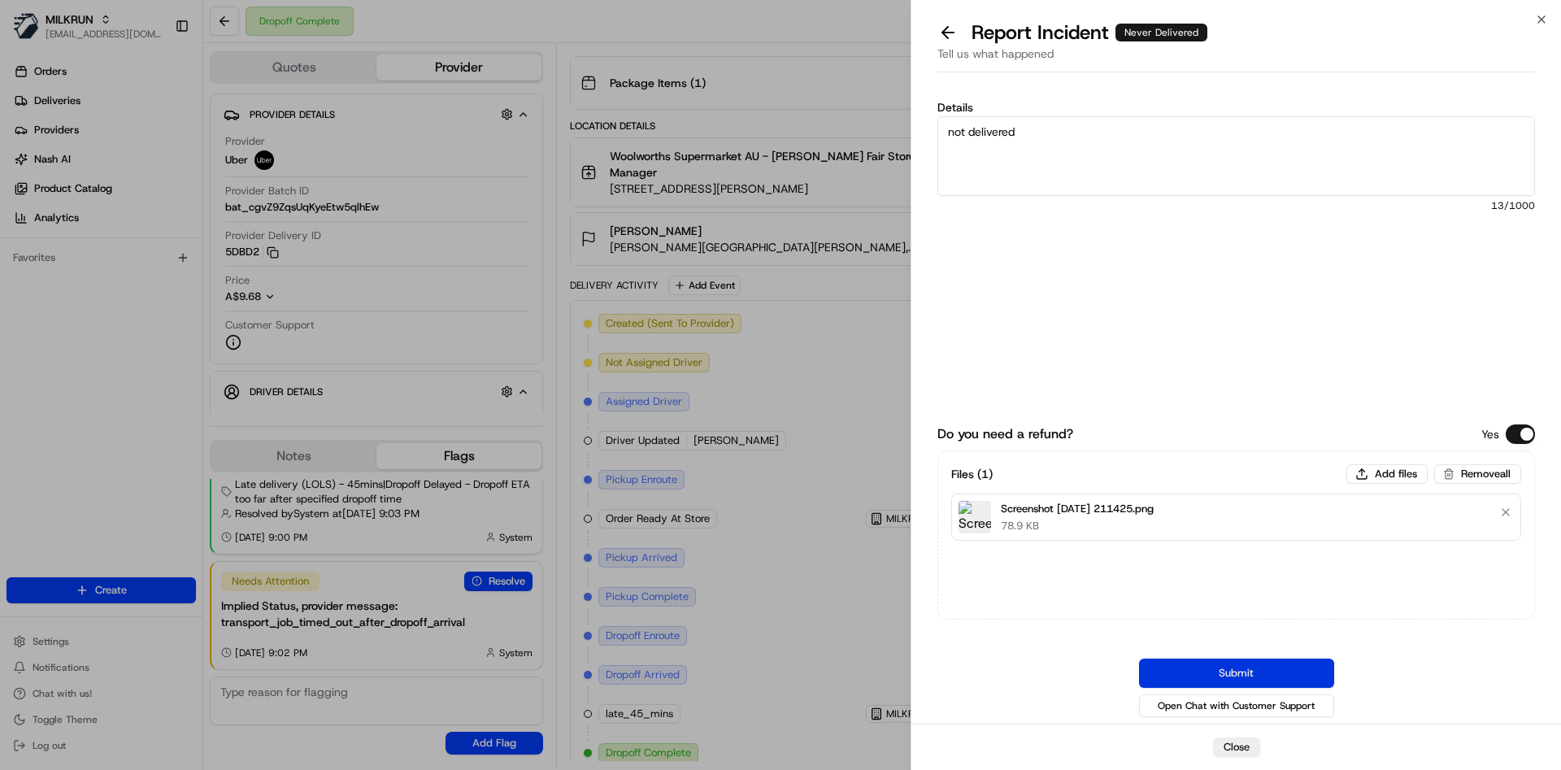
click at [1260, 670] on button "Submit" at bounding box center [1236, 672] width 195 height 29
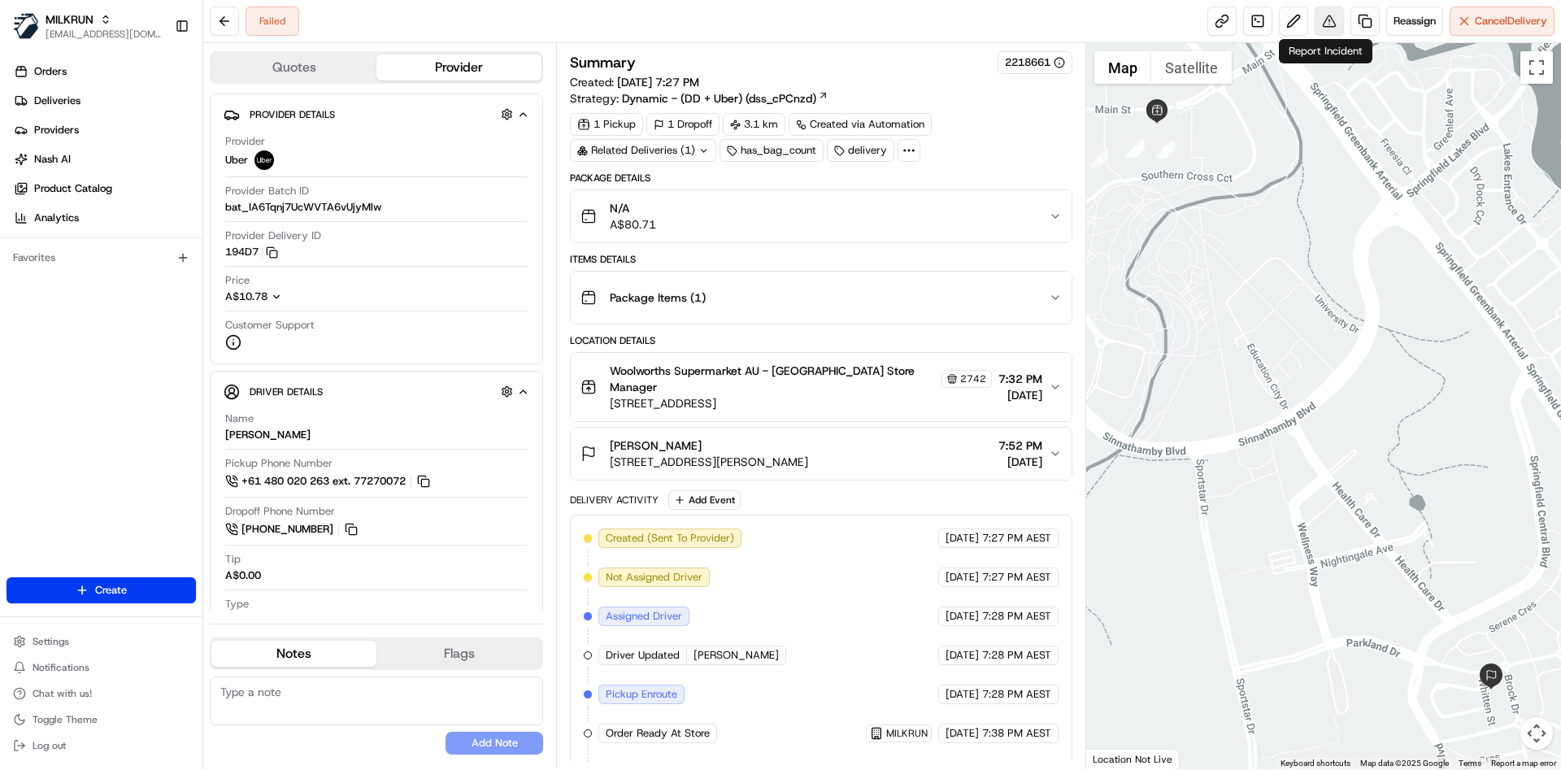
click at [1325, 11] on button at bounding box center [1328, 21] width 29 height 29
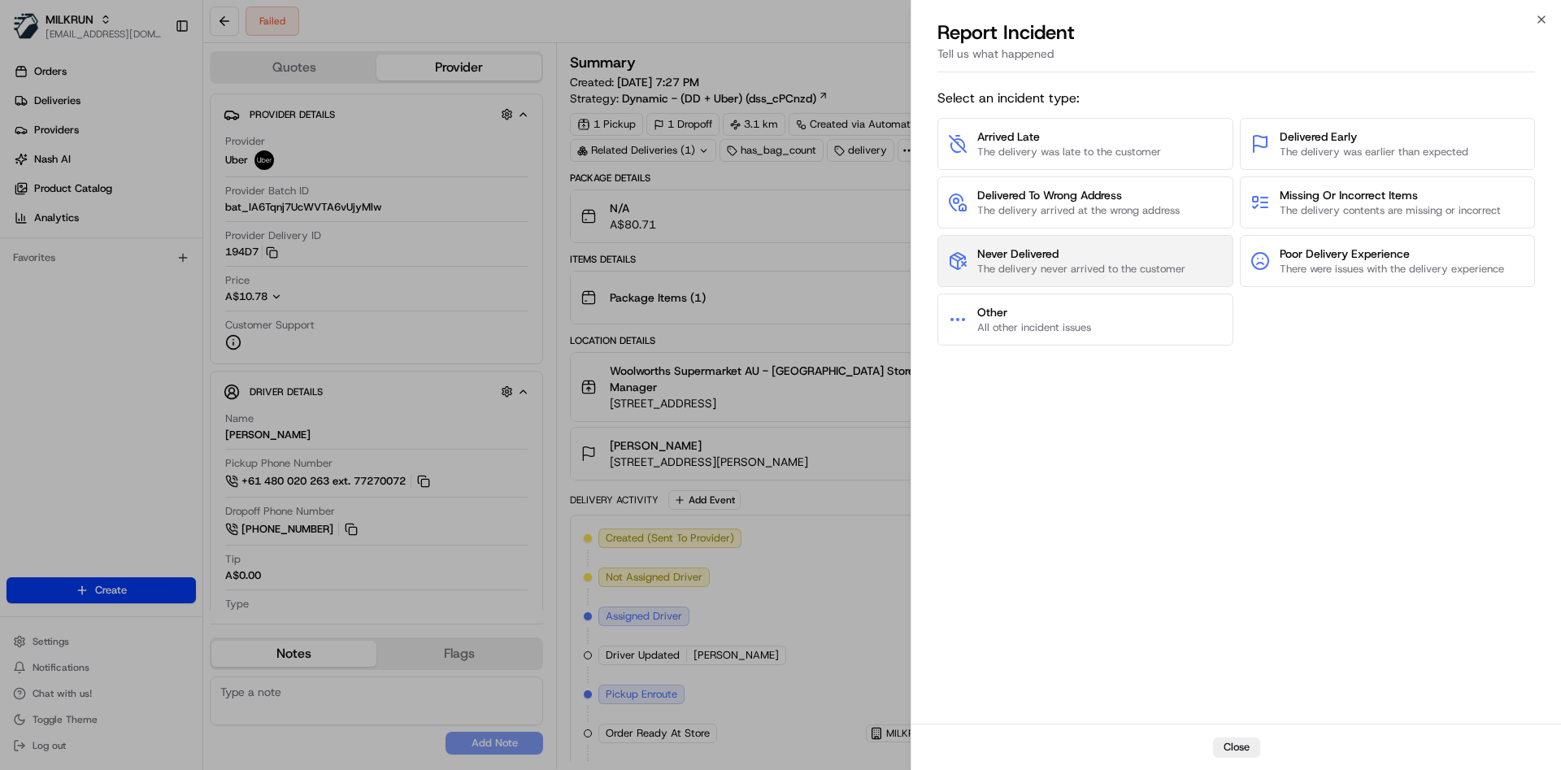
click at [1058, 276] on button "Never Delivered The delivery never arrived to the customer" at bounding box center [1085, 261] width 296 height 52
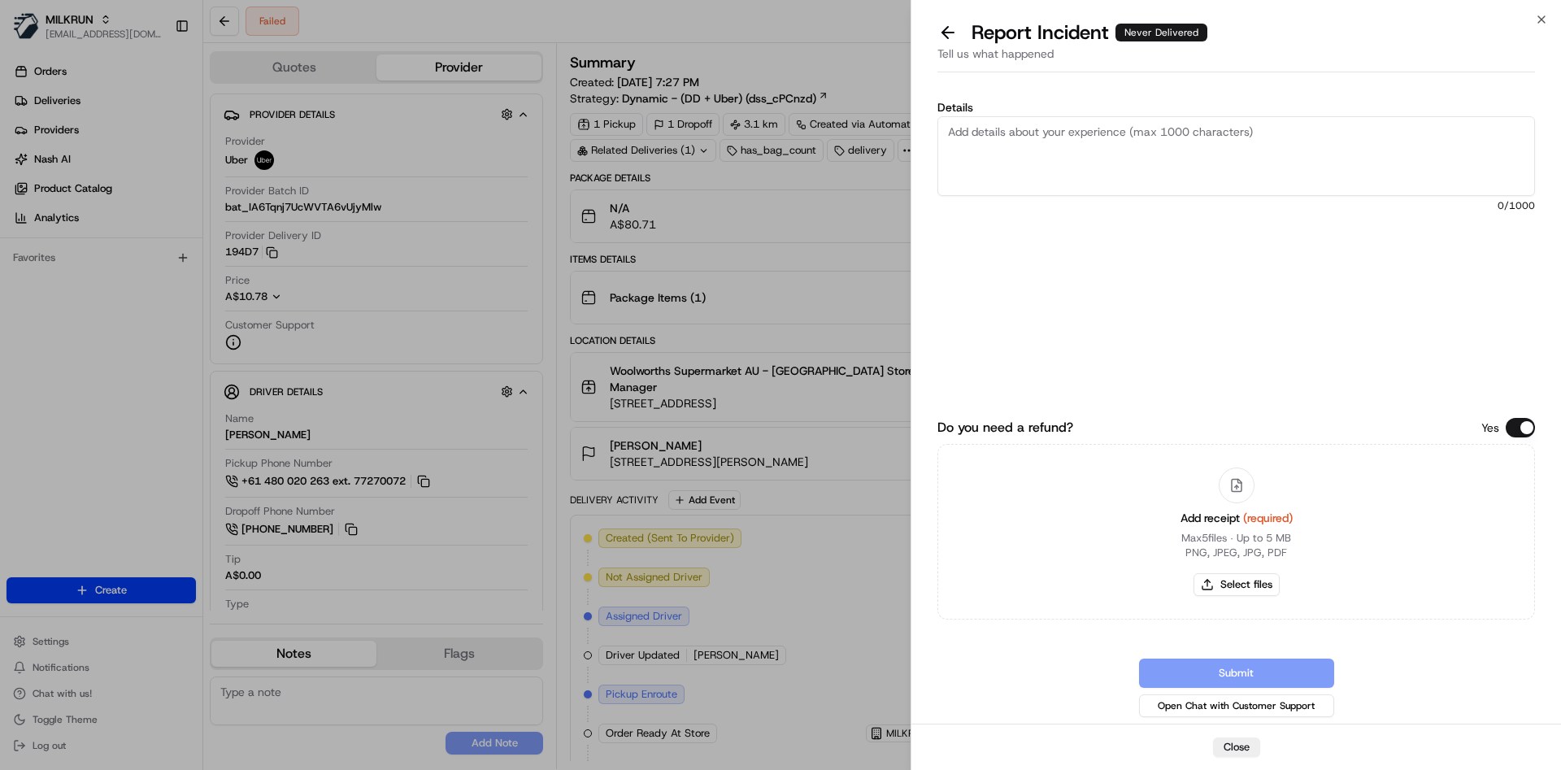
click at [1059, 180] on textarea "Details" at bounding box center [1235, 156] width 597 height 80
type textarea "not delivered"
click at [1235, 598] on div "Add receipt (required) Max 5 files ∙ Up to 5 MB PNG, JPEG, JPG, PDF Select files" at bounding box center [1236, 532] width 138 height 148
click at [1241, 593] on button "Select files" at bounding box center [1236, 584] width 86 height 23
type input "C:\fakepath\Screenshot 2025-08-22 213238.png"
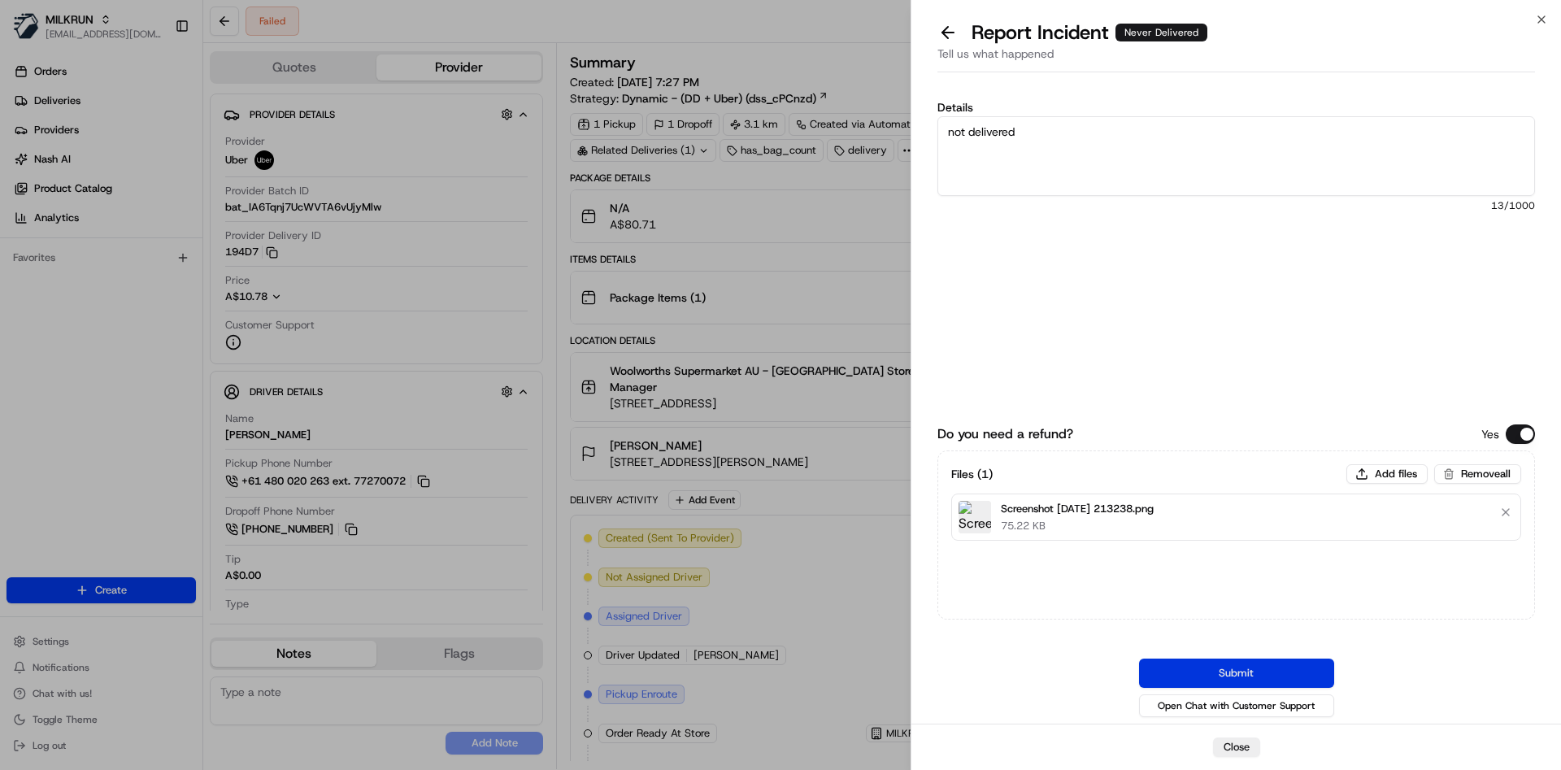
click at [1191, 670] on button "Submit" at bounding box center [1236, 672] width 195 height 29
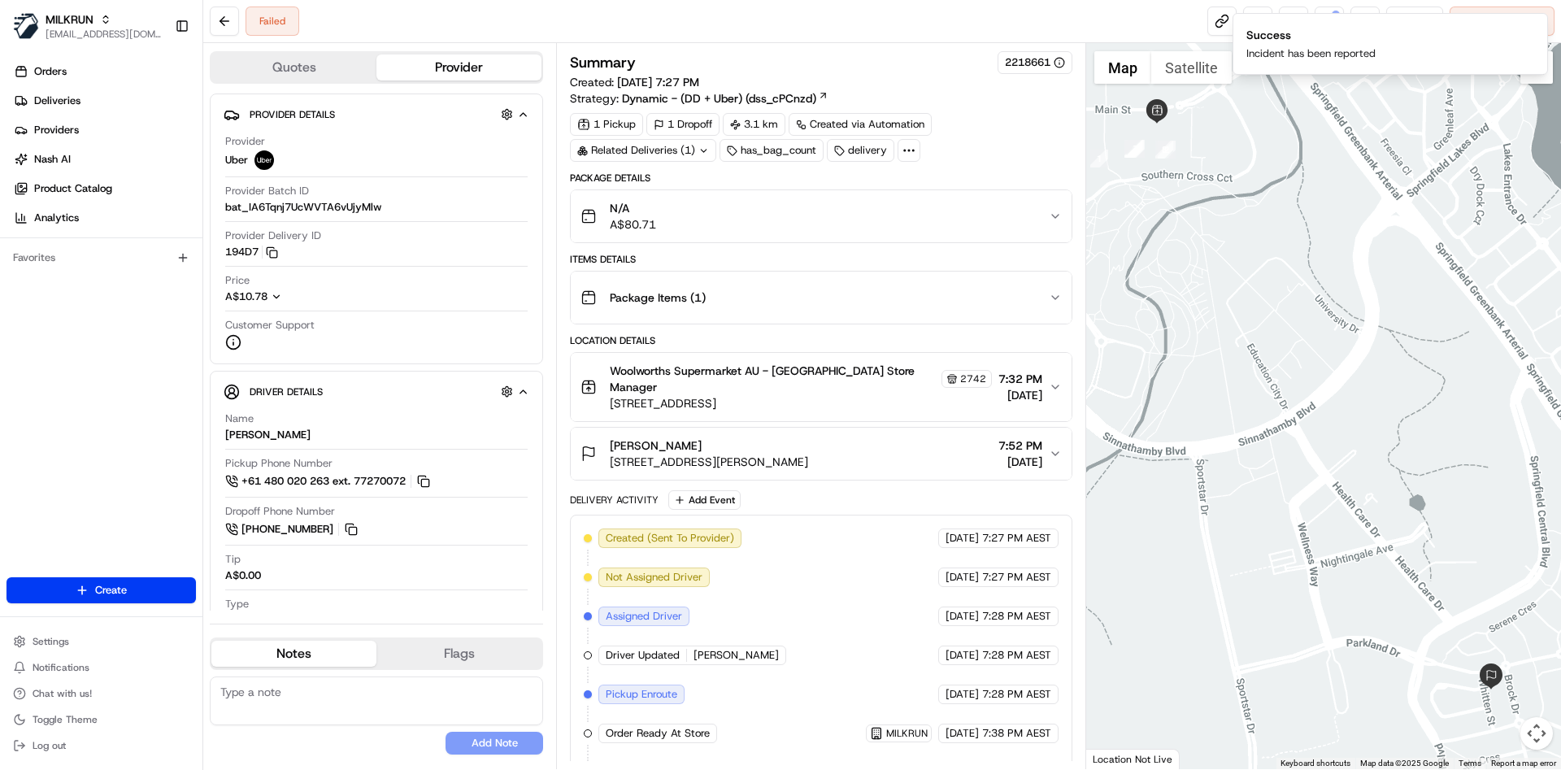
scroll to position [137, 0]
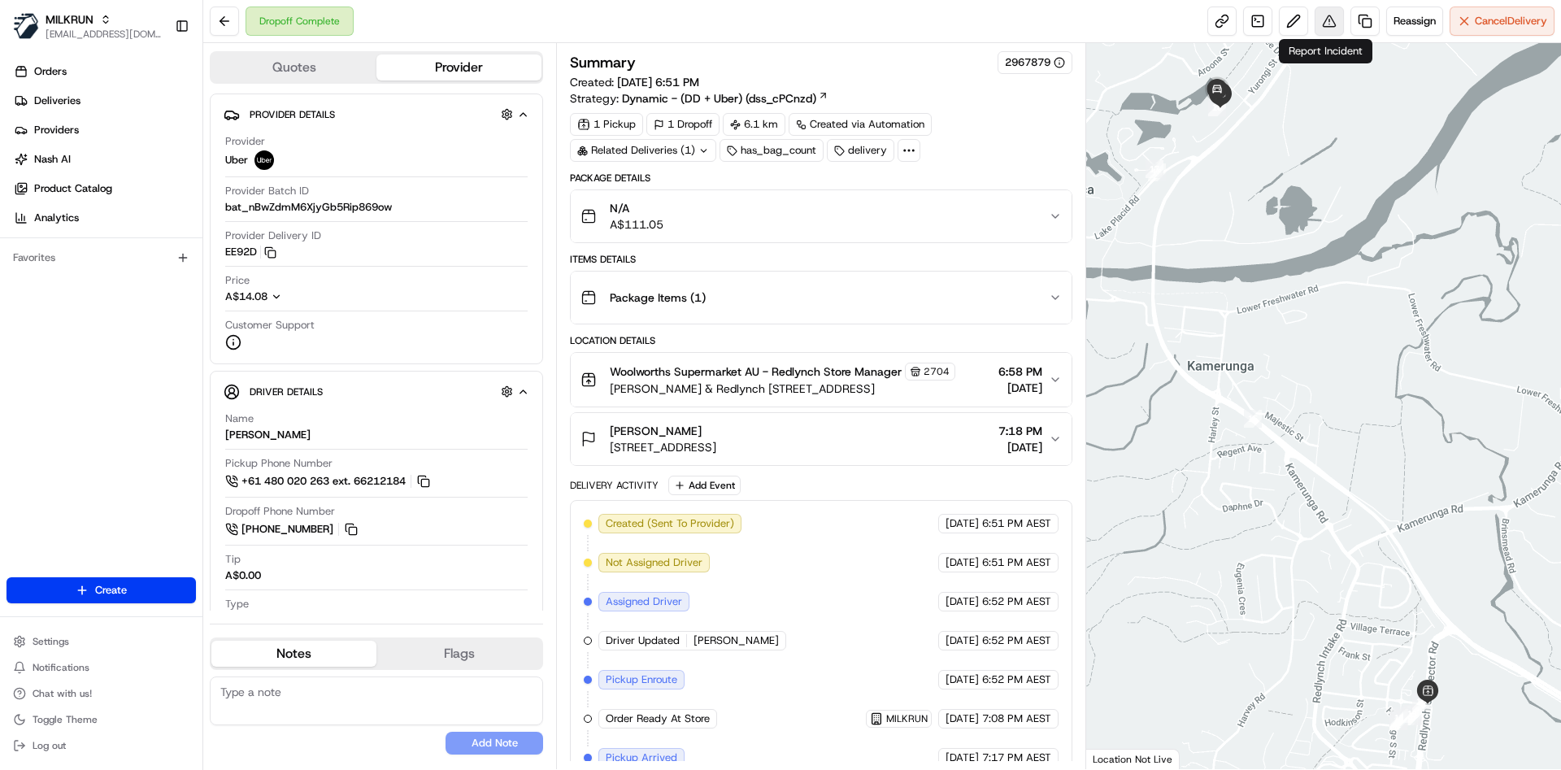
click at [1325, 26] on button at bounding box center [1328, 21] width 29 height 29
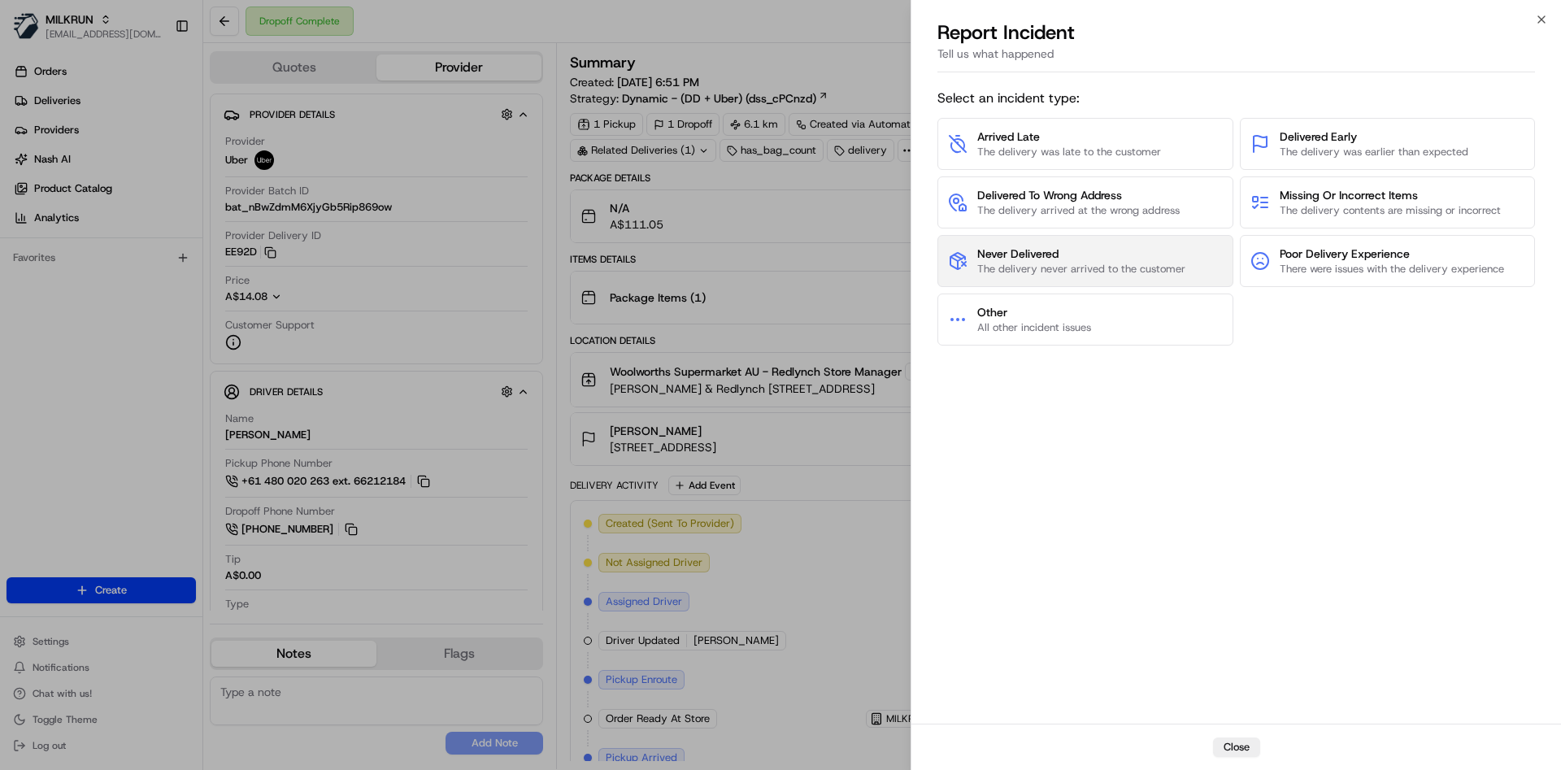
click at [1013, 280] on button "Never Delivered The delivery never arrived to the customer" at bounding box center [1085, 261] width 296 height 52
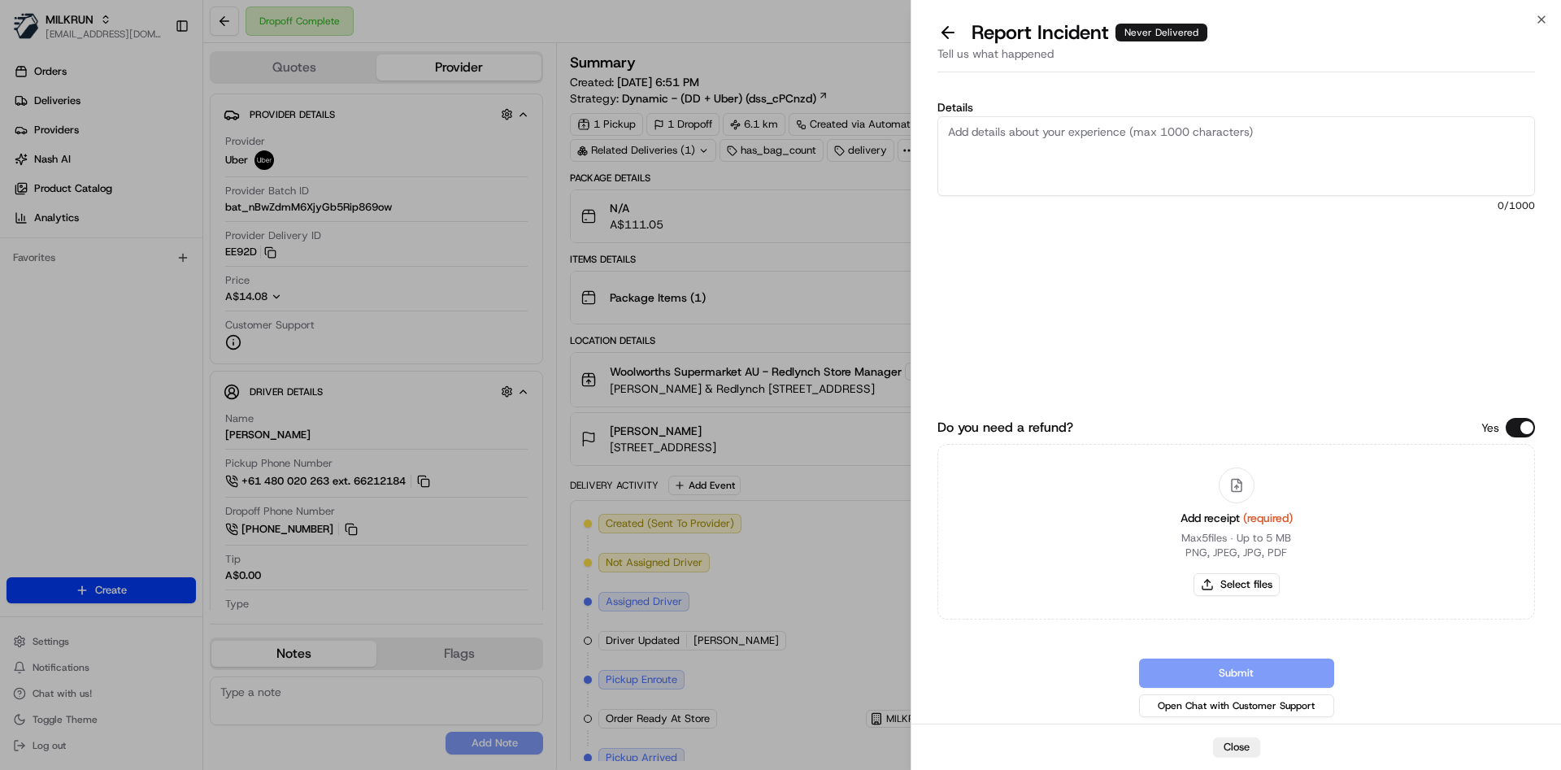
click at [1037, 159] on textarea "Details" at bounding box center [1235, 156] width 597 height 80
type textarea "not delivered"
click at [1227, 584] on button "Select files" at bounding box center [1236, 584] width 86 height 23
type input "C:\fakepath\Screenshot 2025-08-22 215625.png"
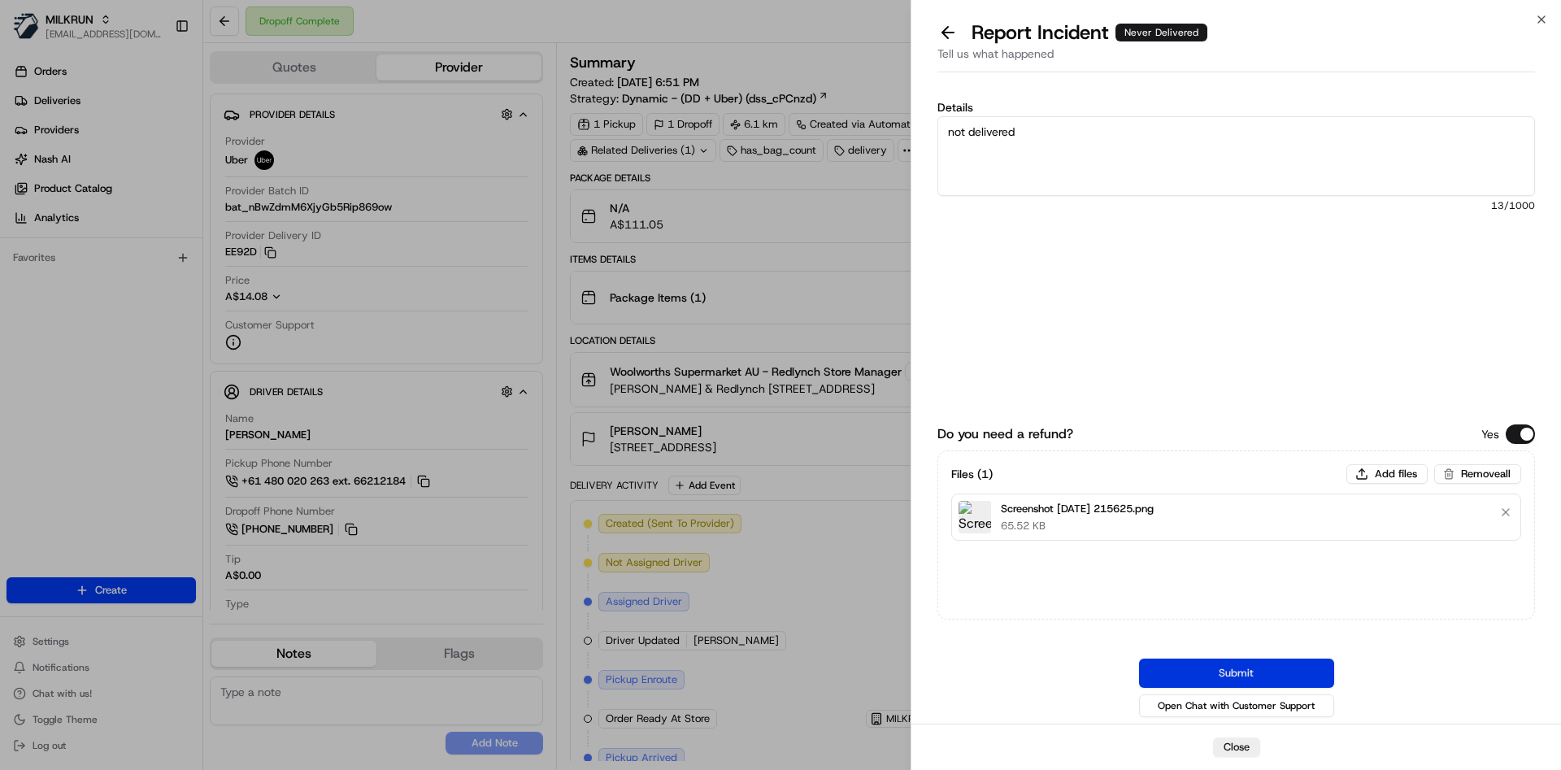
click at [1186, 672] on button "Submit" at bounding box center [1236, 672] width 195 height 29
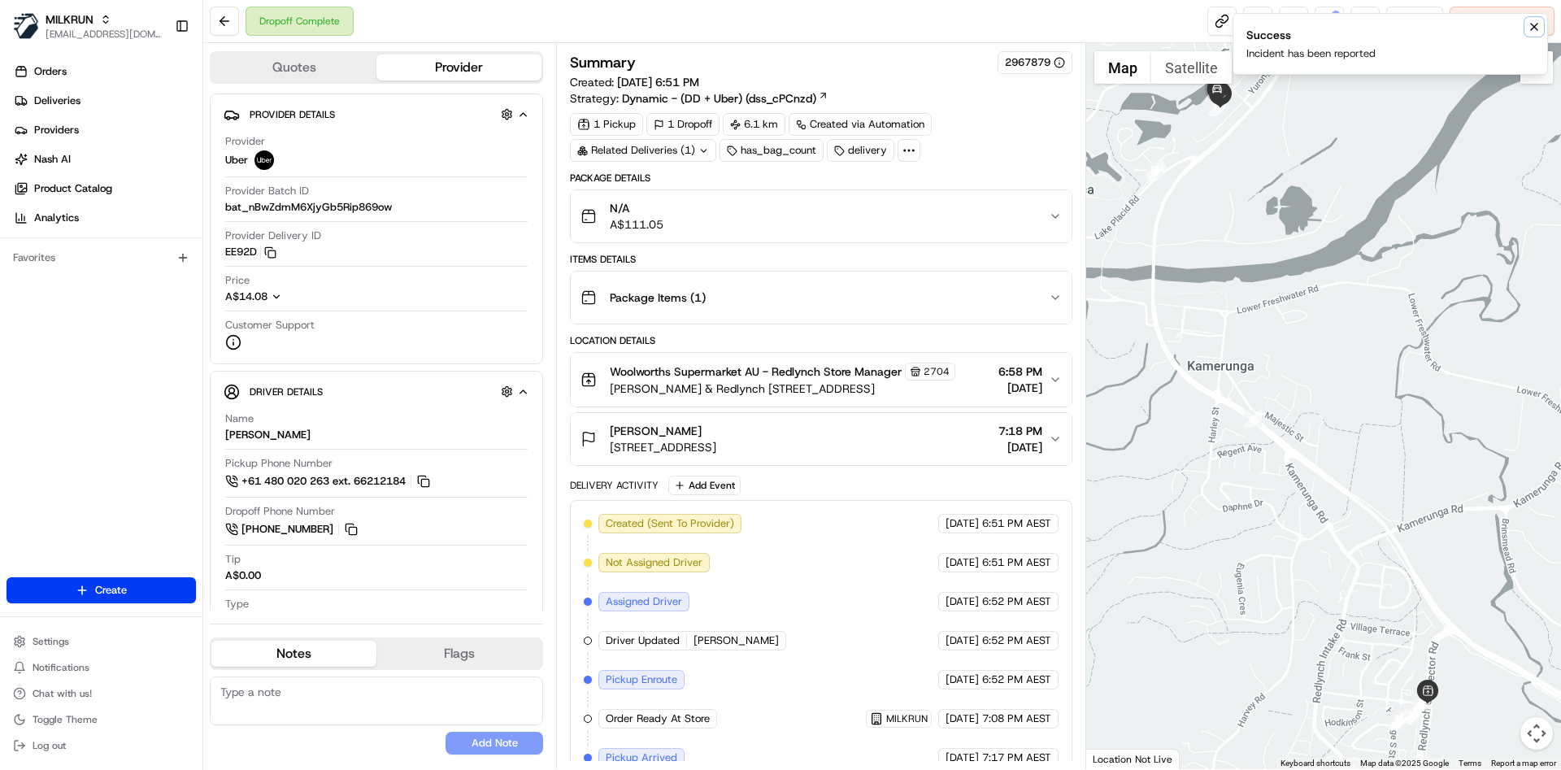
click at [1528, 28] on icon "Notifications (F8)" at bounding box center [1533, 26] width 13 height 13
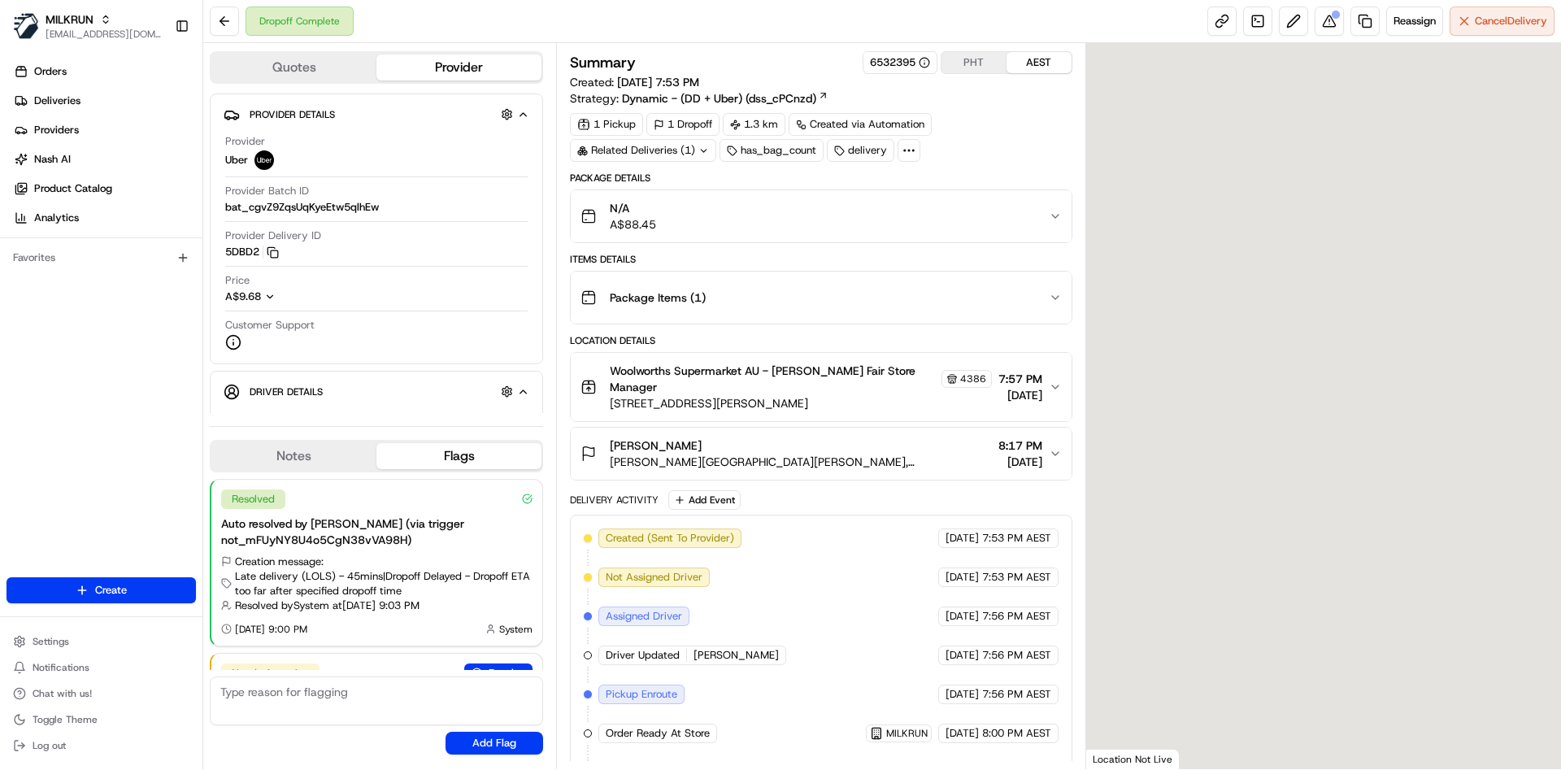
scroll to position [92, 0]
